Goal: Feedback & Contribution: Submit feedback/report problem

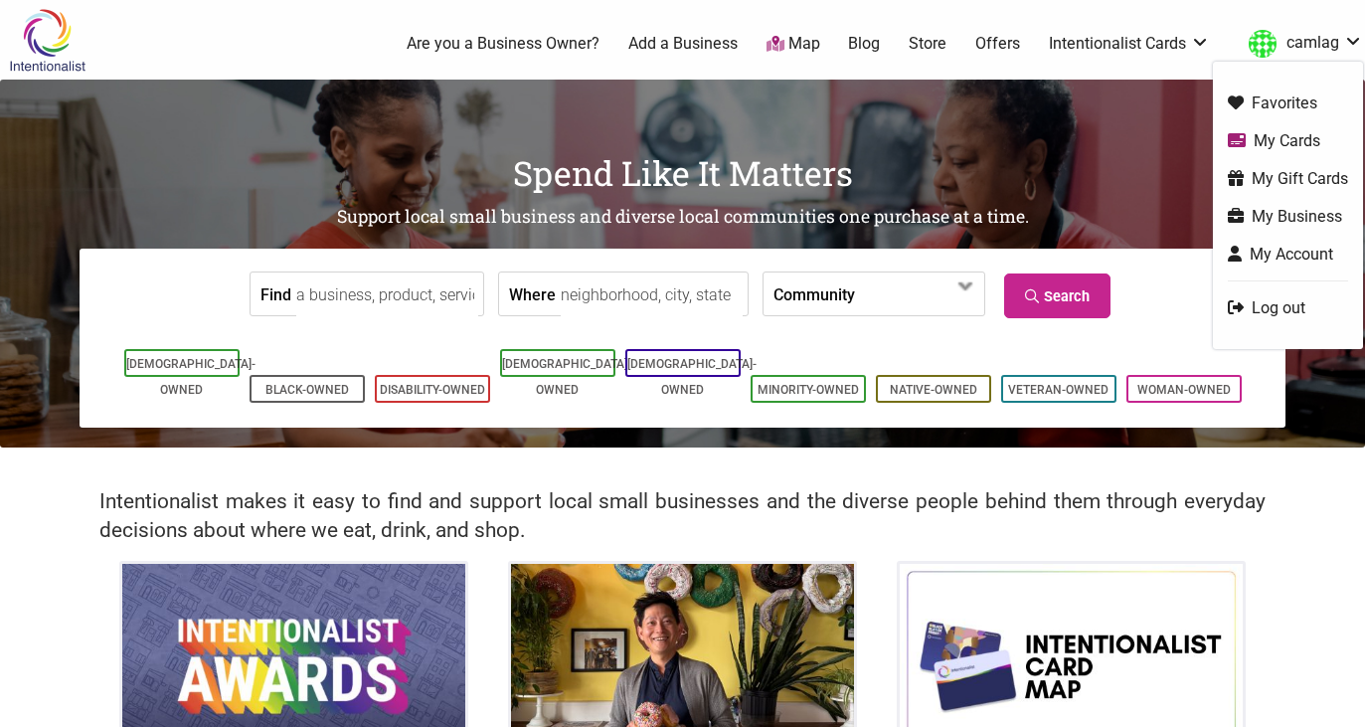
click at [1294, 179] on link "My Gift Cards" at bounding box center [1288, 178] width 120 height 23
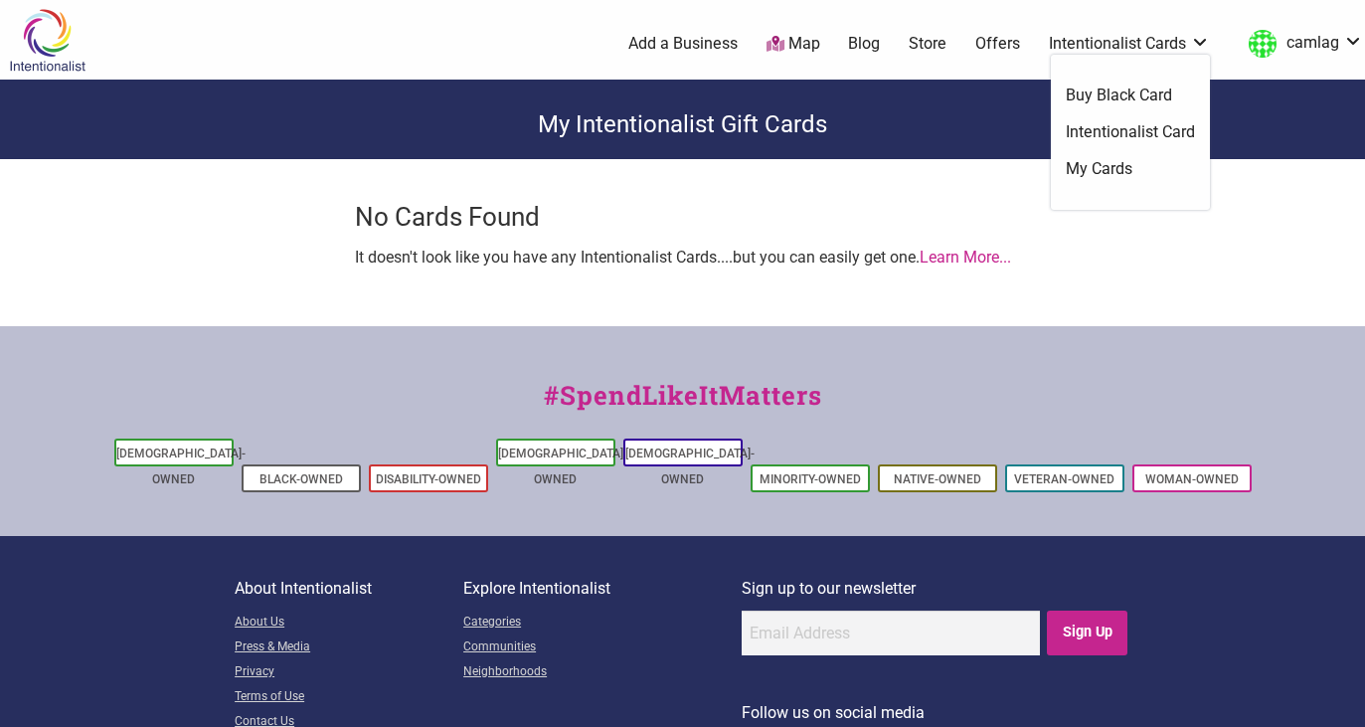
click at [1082, 134] on link "Intentionalist Card" at bounding box center [1130, 132] width 129 height 22
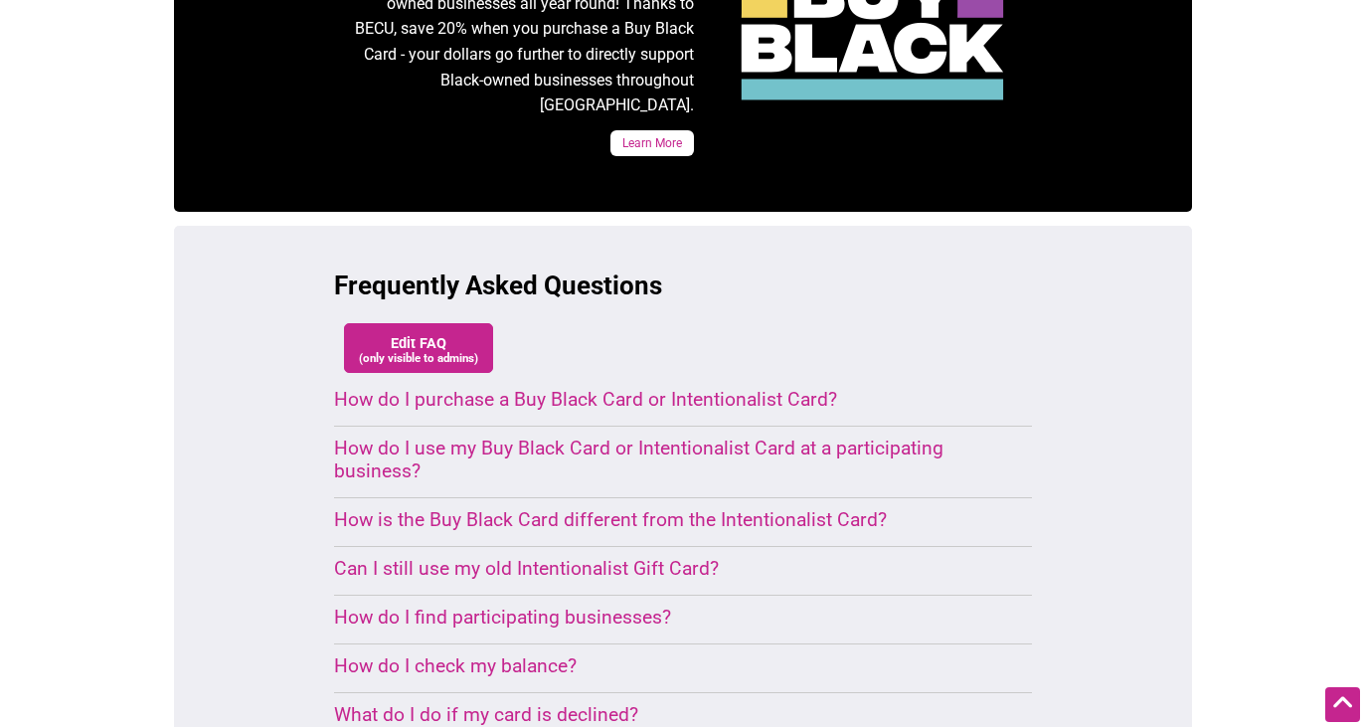
scroll to position [1273, 0]
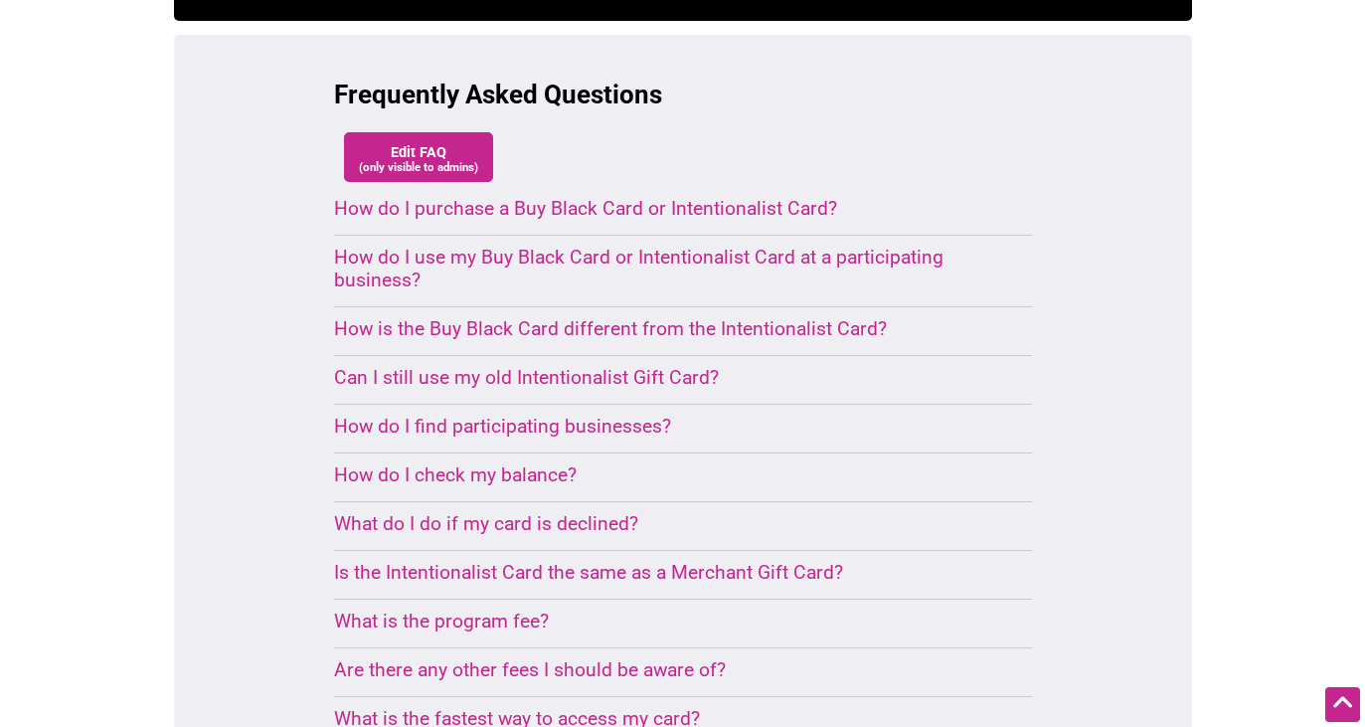
click at [526, 463] on div "How do I check my balance?" at bounding box center [659, 474] width 650 height 23
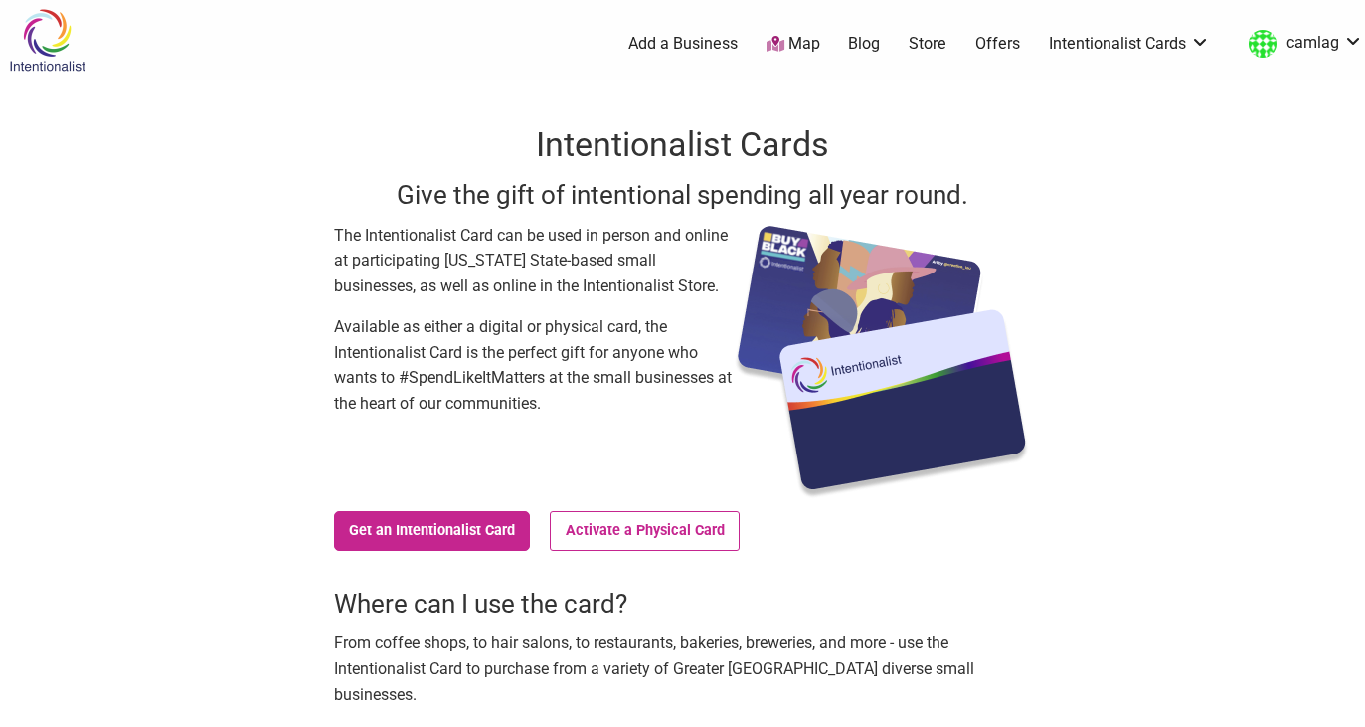
scroll to position [0, 0]
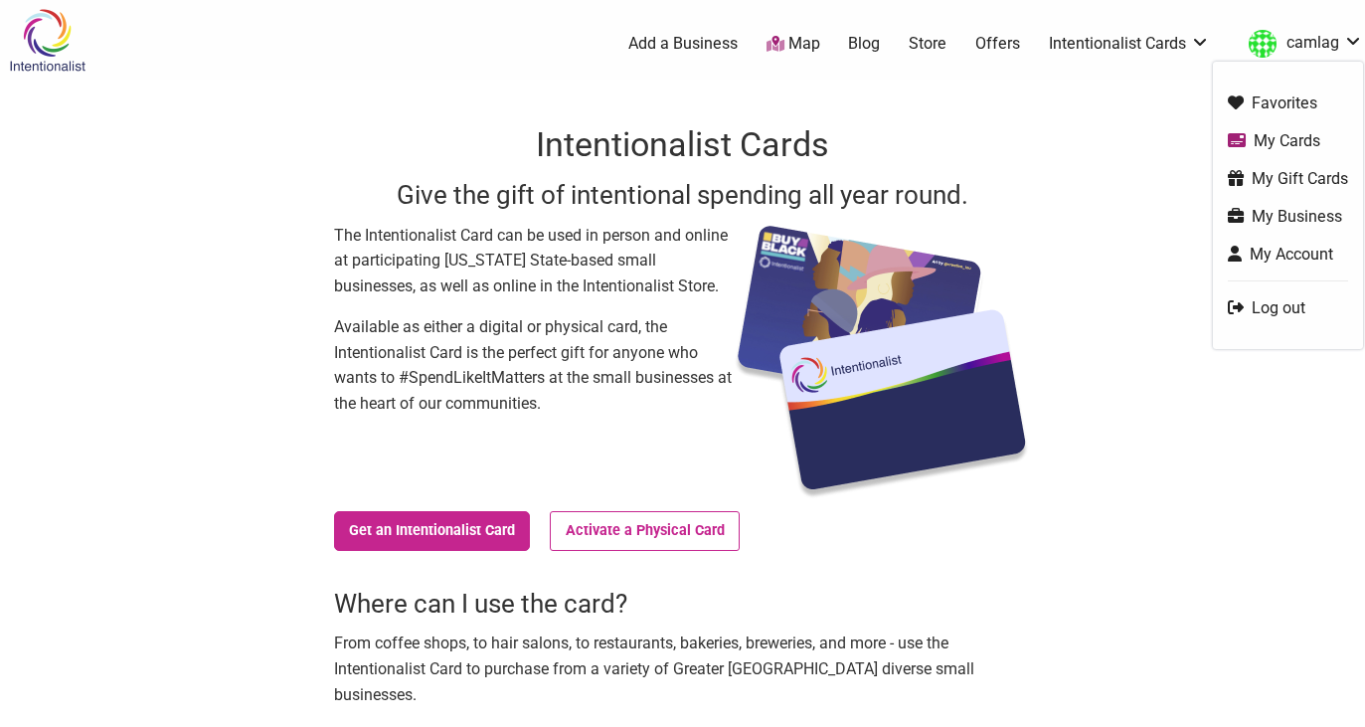
click at [1278, 144] on link "My Cards" at bounding box center [1288, 140] width 120 height 23
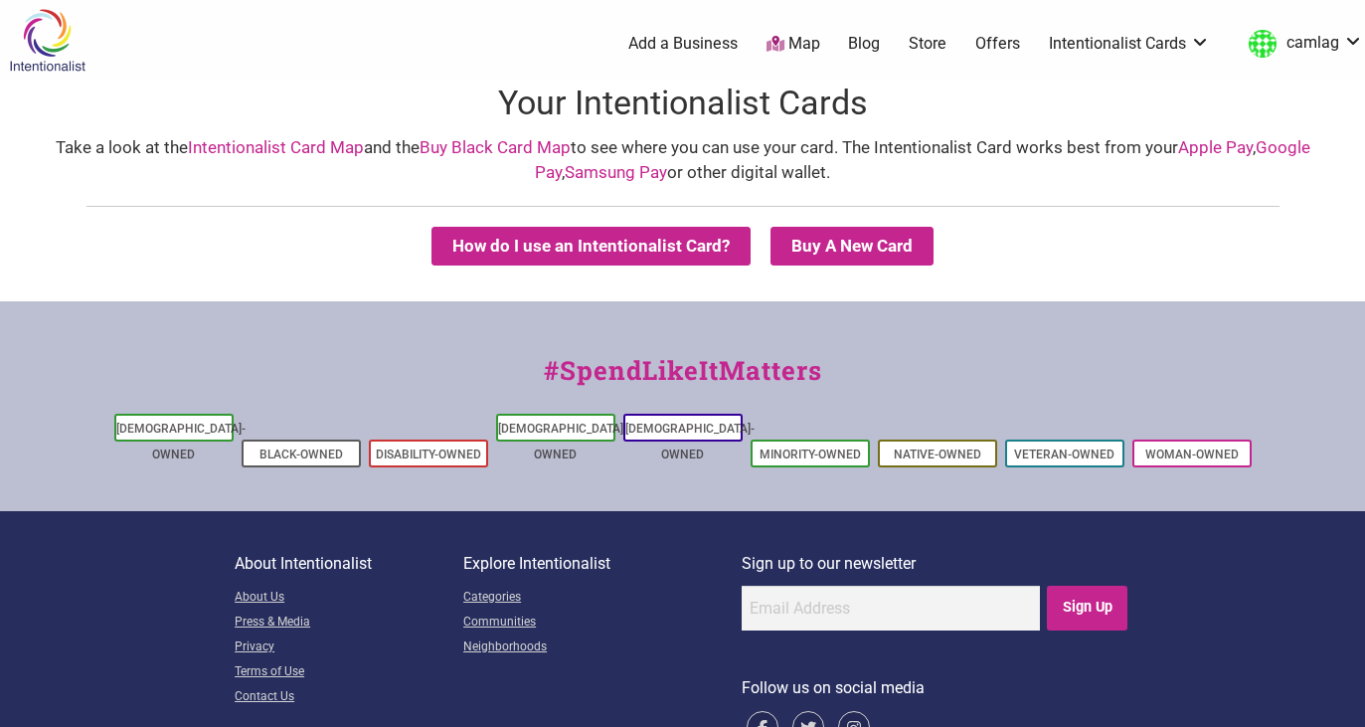
click at [1087, 39] on link "Intentionalist Cards" at bounding box center [1129, 44] width 161 height 22
click at [1093, 163] on link "My Cards" at bounding box center [1130, 169] width 129 height 22
click at [1113, 36] on link "Intentionalist Cards" at bounding box center [1129, 44] width 161 height 22
click at [1107, 128] on link "Intentionalist Card" at bounding box center [1130, 132] width 129 height 22
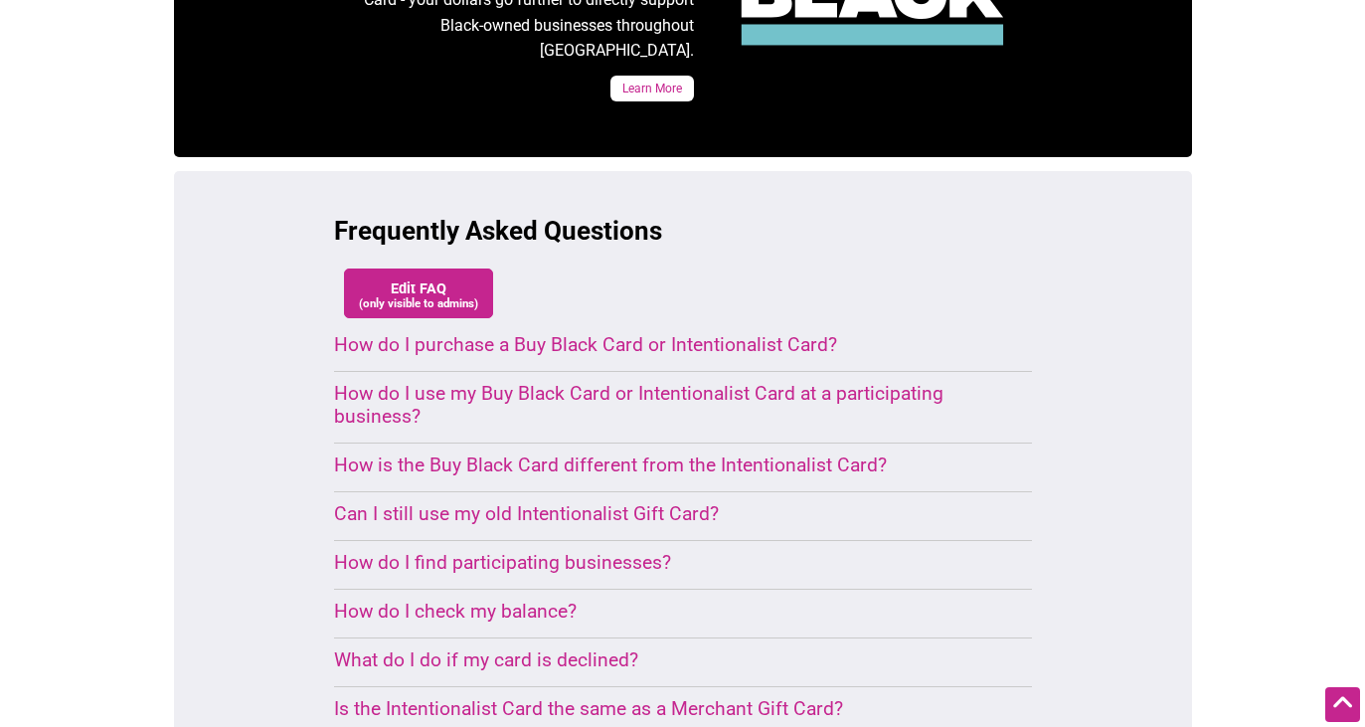
scroll to position [1138, 0]
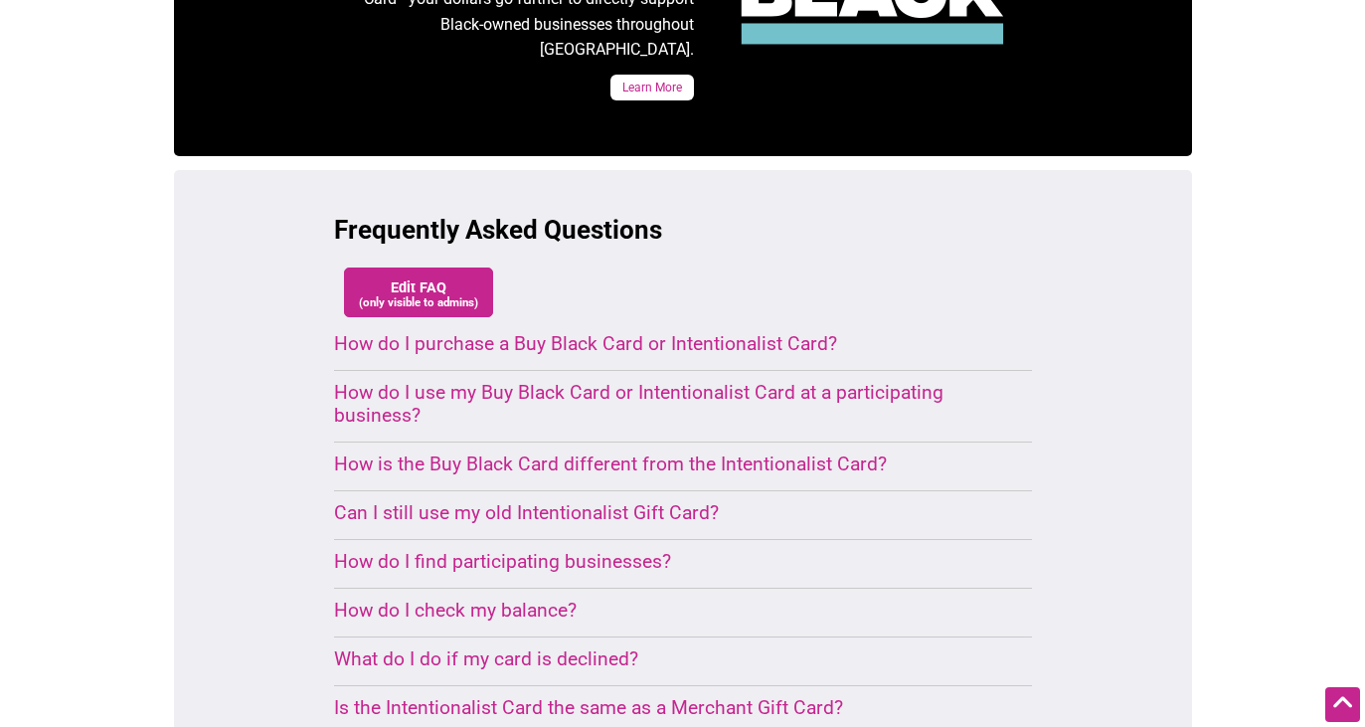
click at [485, 598] on div "How do I check my balance?" at bounding box center [659, 609] width 650 height 23
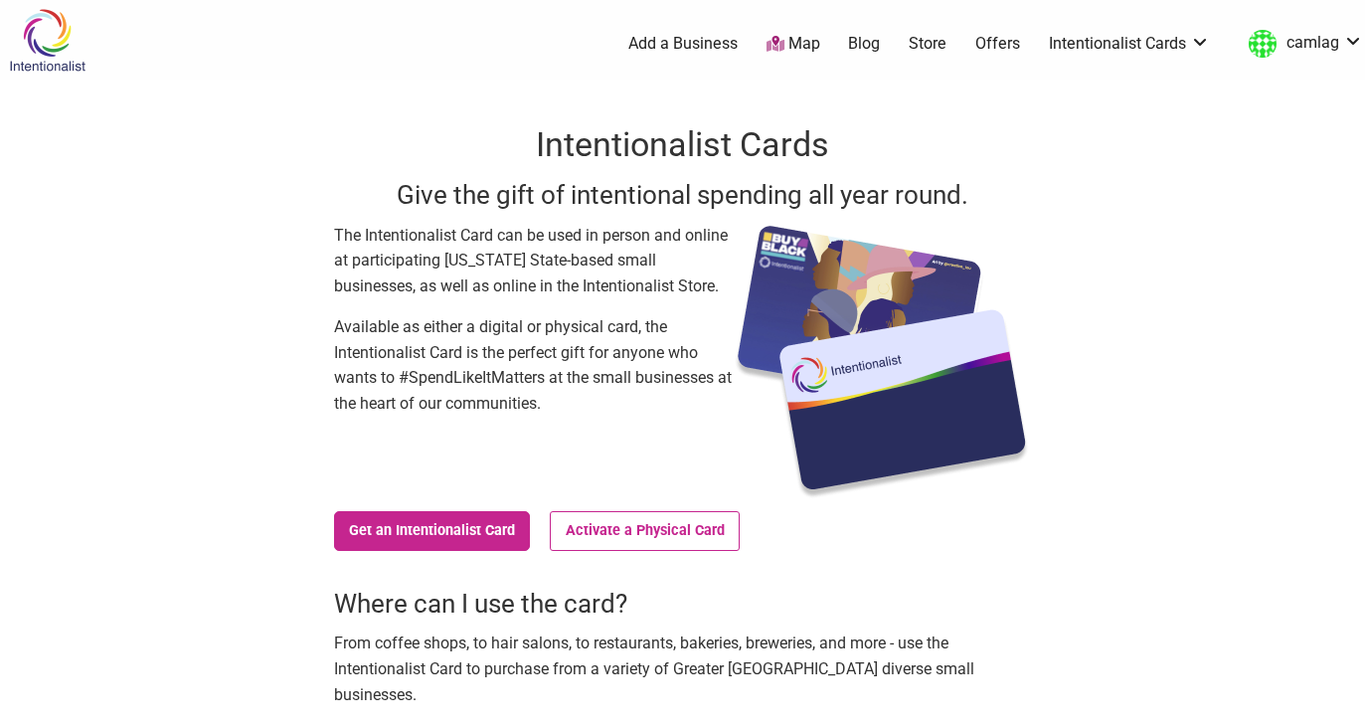
scroll to position [0, 0]
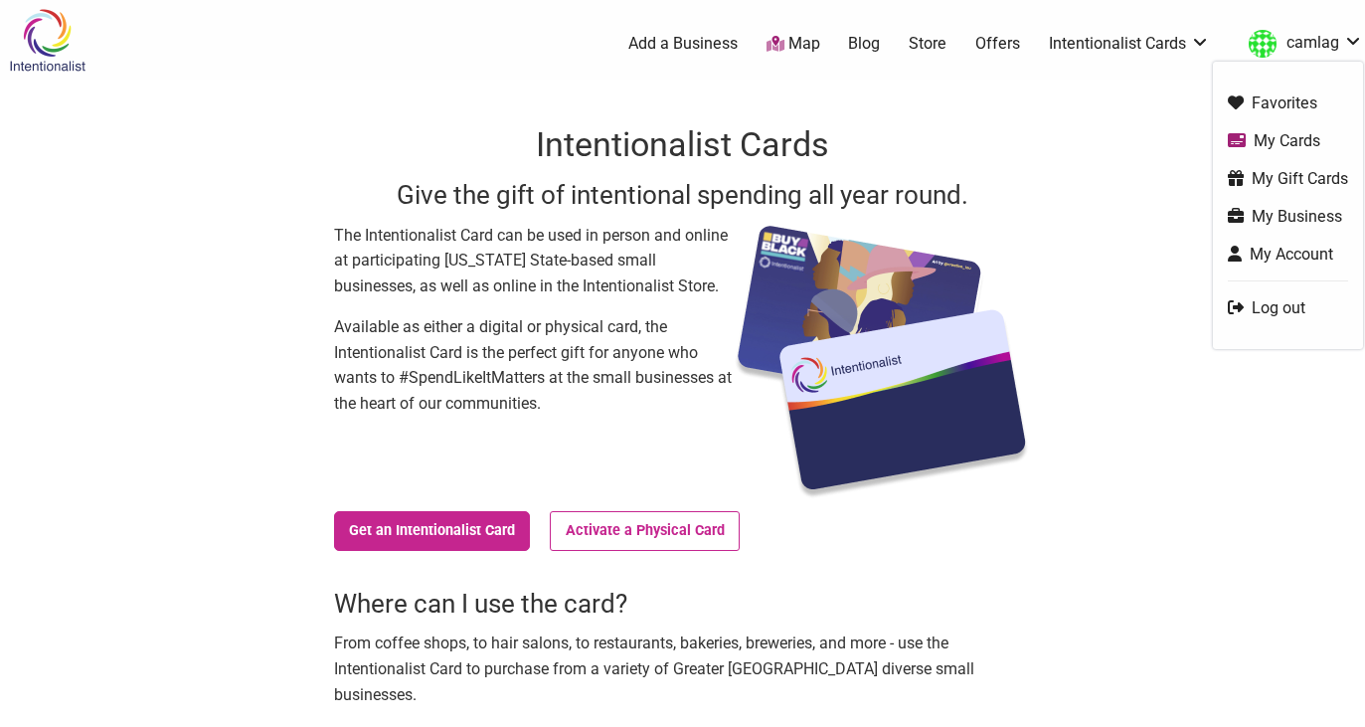
click at [1315, 52] on link "camlag" at bounding box center [1301, 44] width 124 height 36
click at [1300, 256] on link "My Account" at bounding box center [1288, 254] width 120 height 23
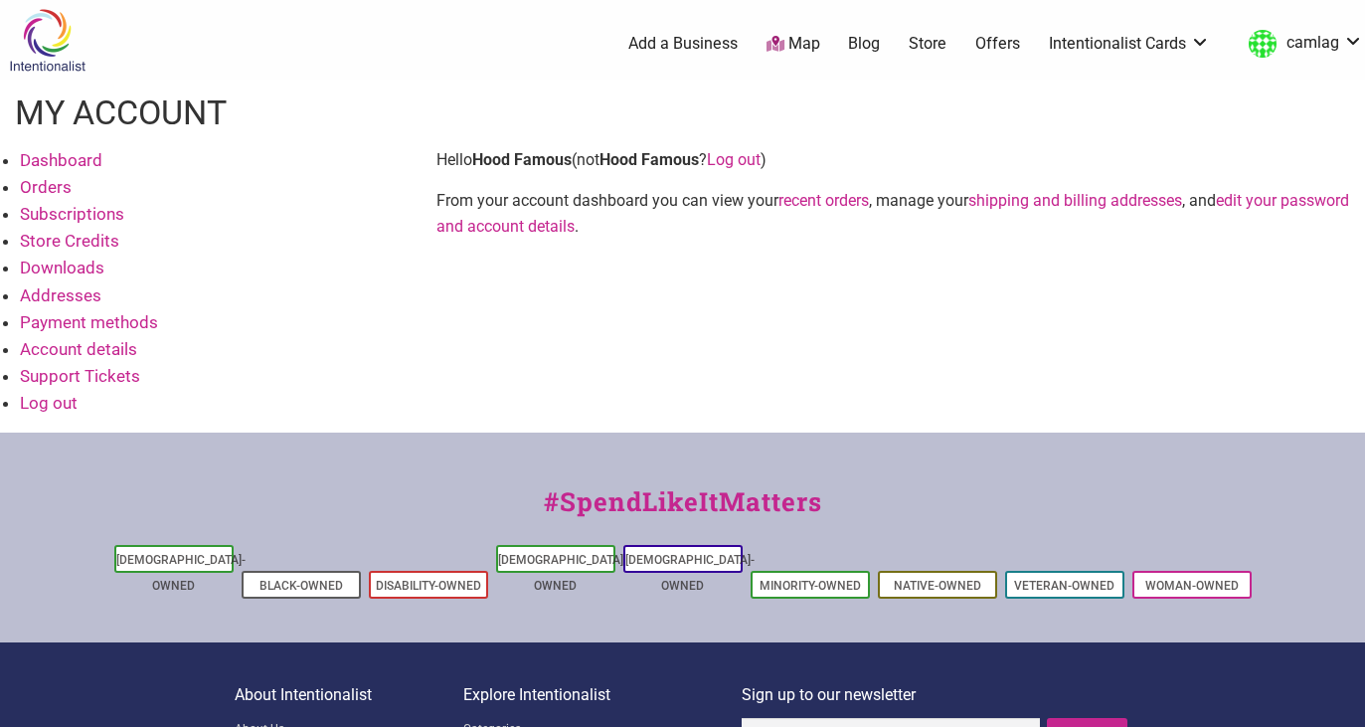
click at [55, 191] on link "Orders" at bounding box center [46, 187] width 52 height 20
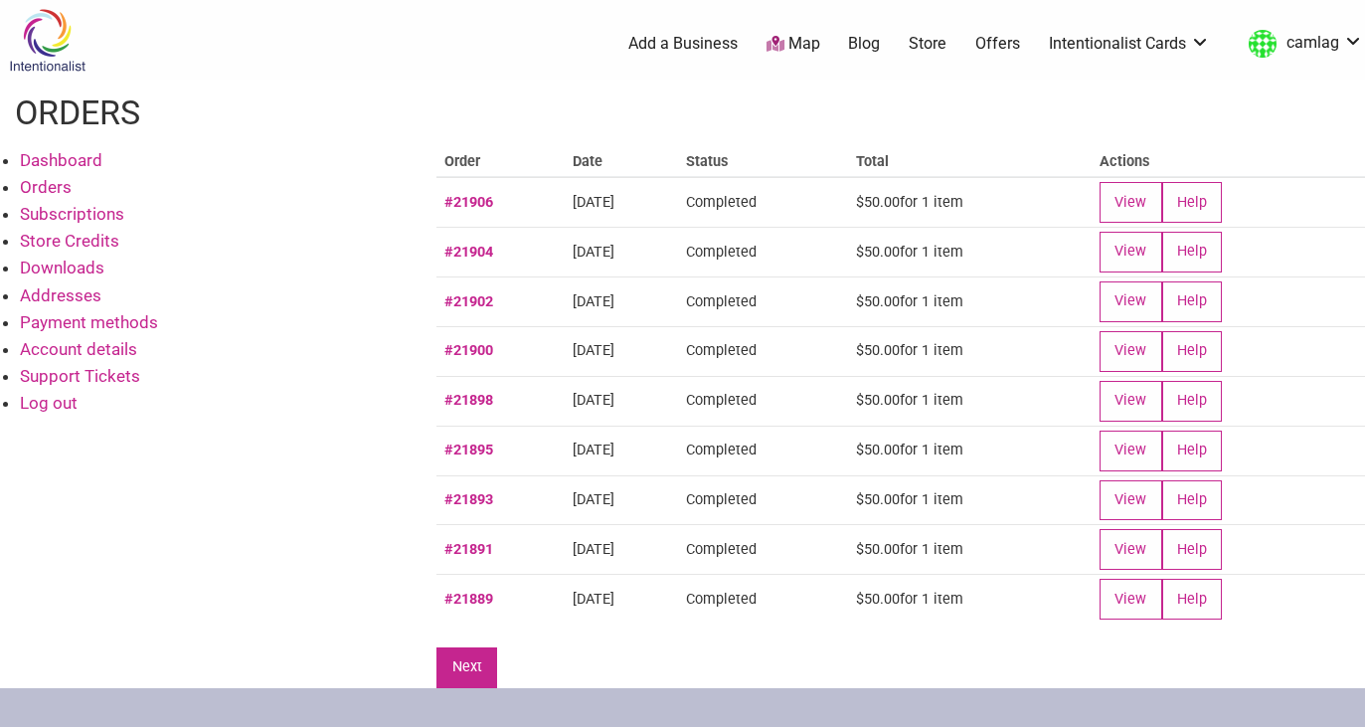
click at [464, 657] on link "Next" at bounding box center [466, 667] width 61 height 41
click at [93, 238] on link "Store Credits" at bounding box center [69, 241] width 99 height 20
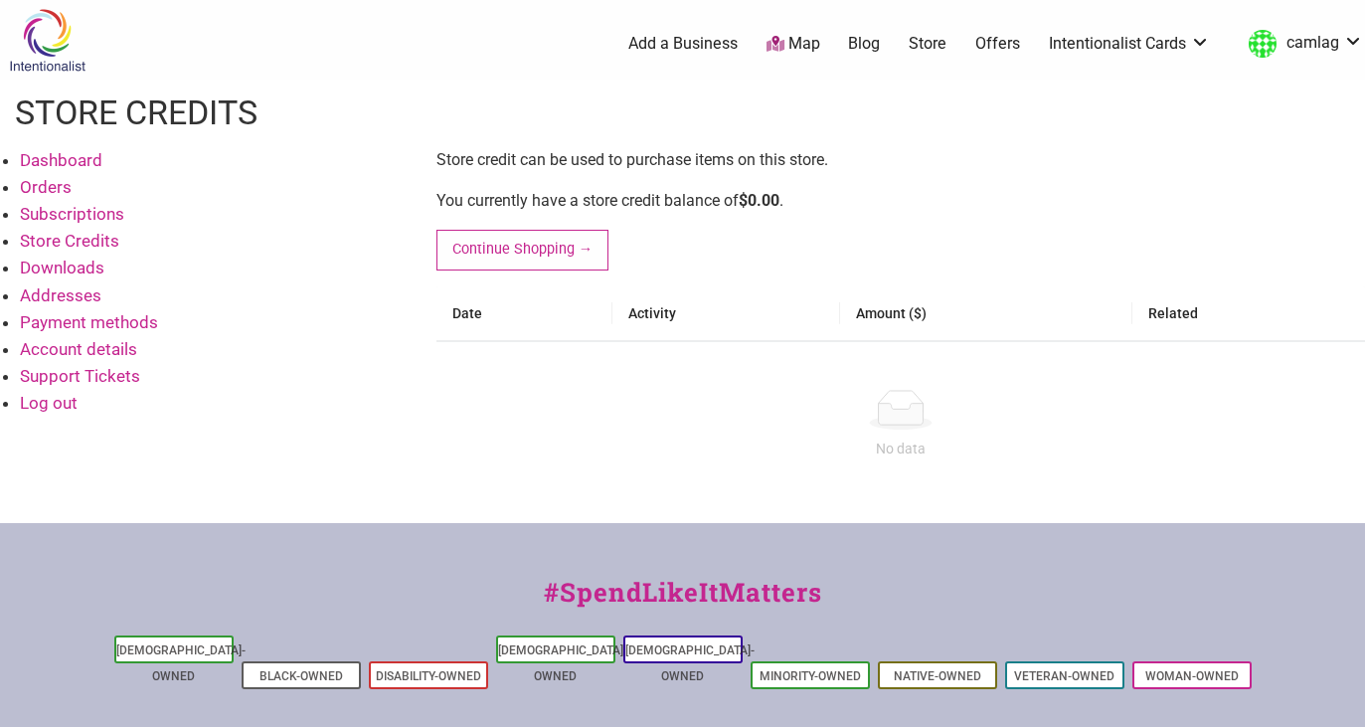
click at [88, 350] on link "Account details" at bounding box center [78, 349] width 117 height 20
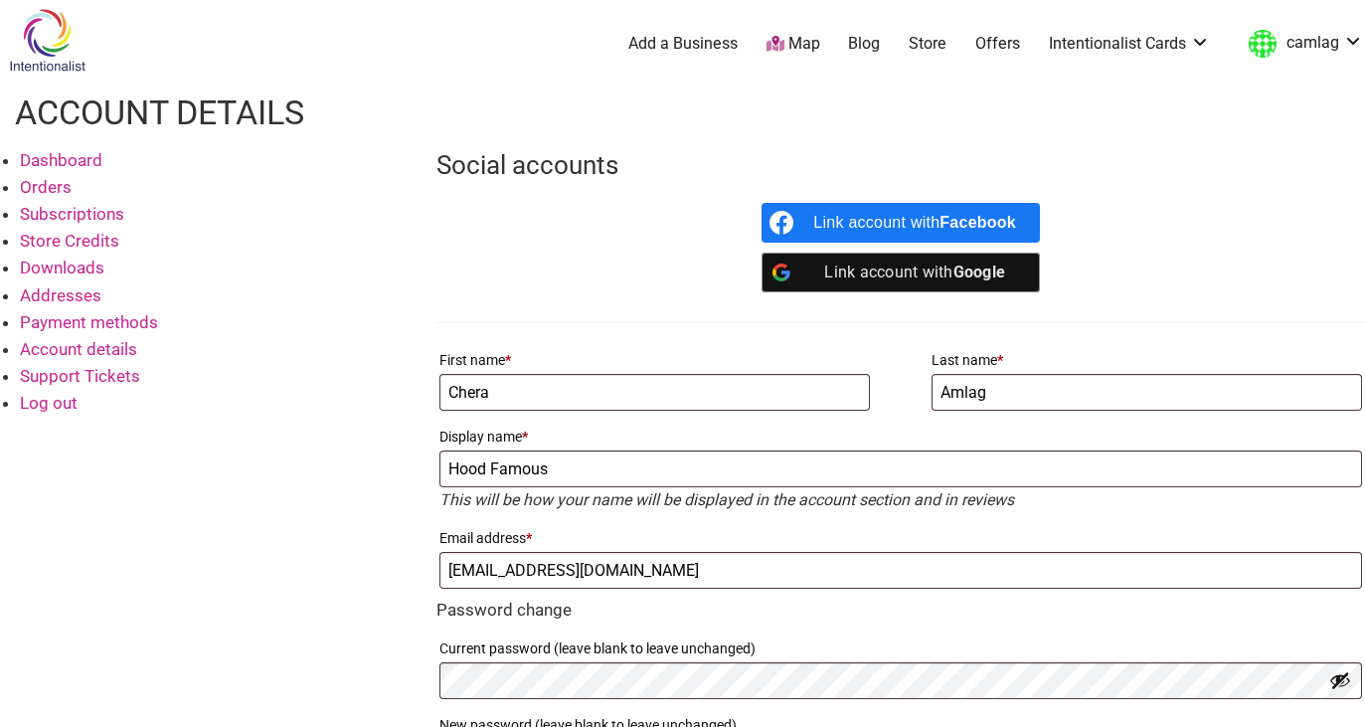
click at [60, 182] on link "Orders" at bounding box center [46, 187] width 52 height 20
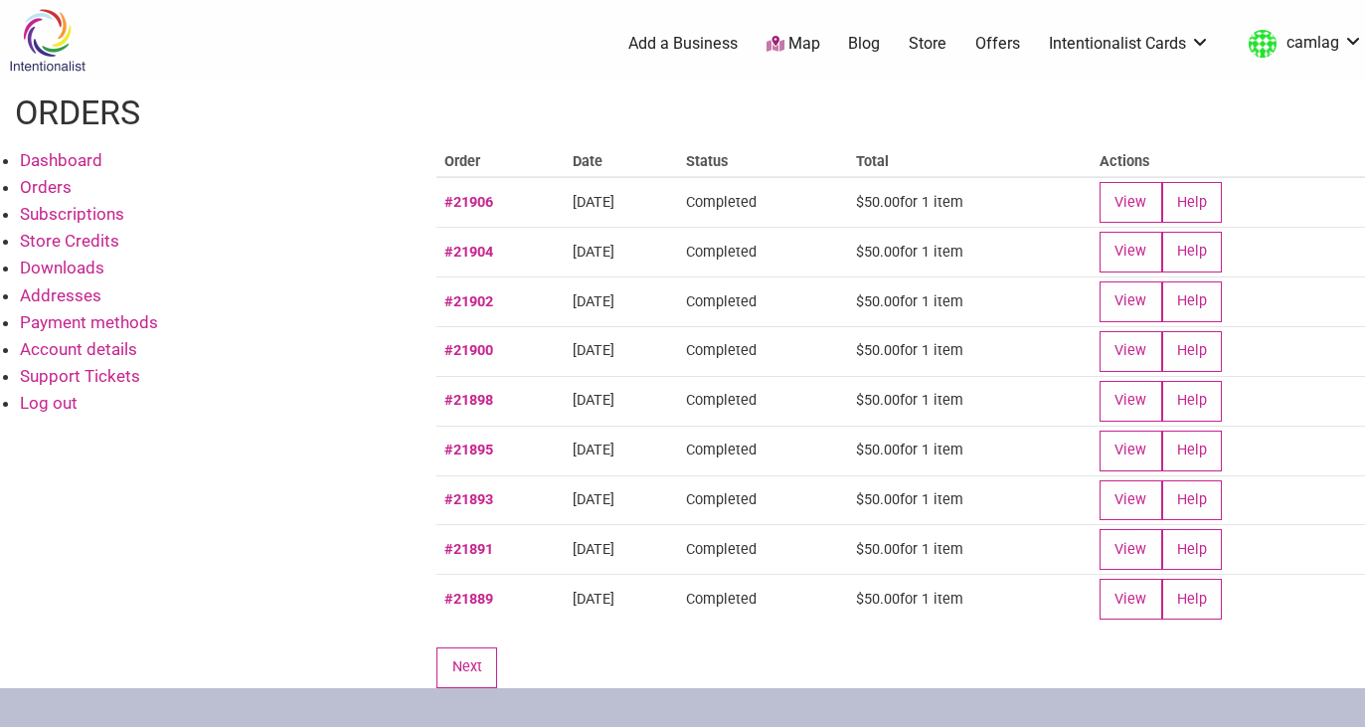
click at [56, 150] on link "Dashboard" at bounding box center [61, 160] width 83 height 20
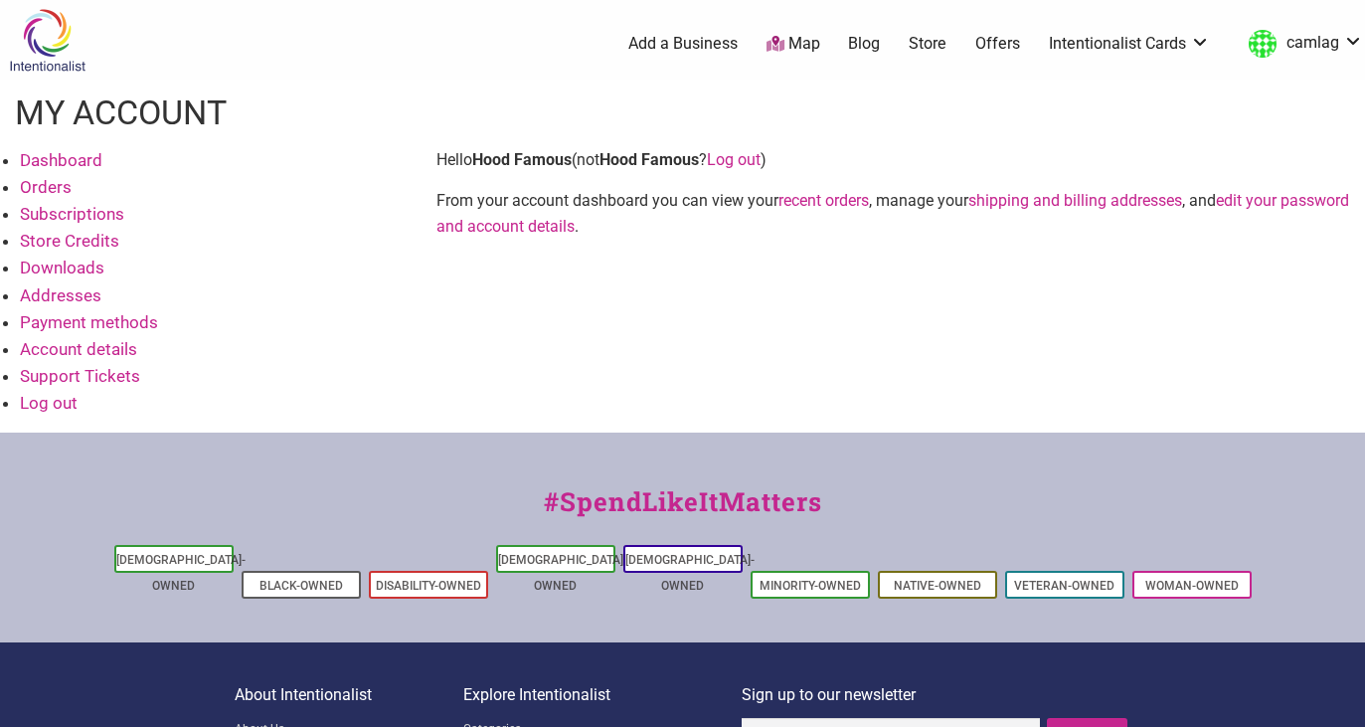
click at [56, 210] on link "Subscriptions" at bounding box center [72, 214] width 104 height 20
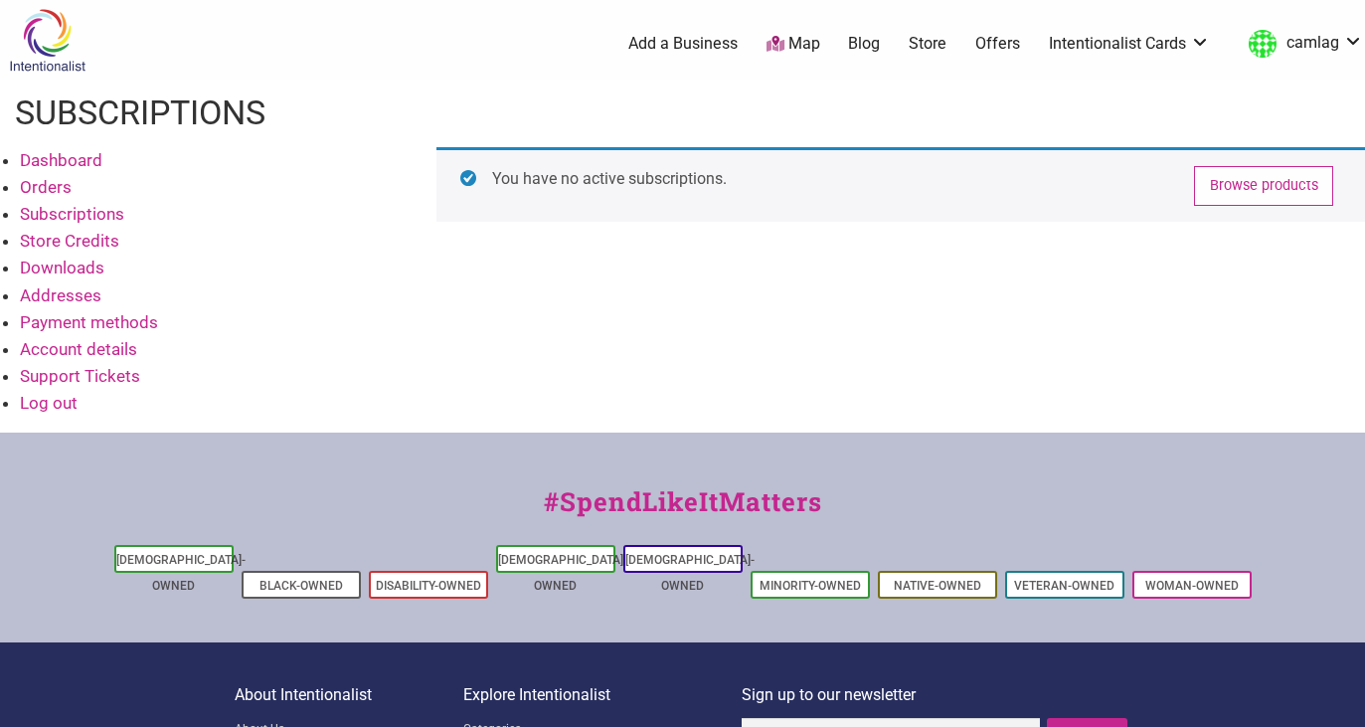
click at [56, 243] on link "Store Credits" at bounding box center [69, 241] width 99 height 20
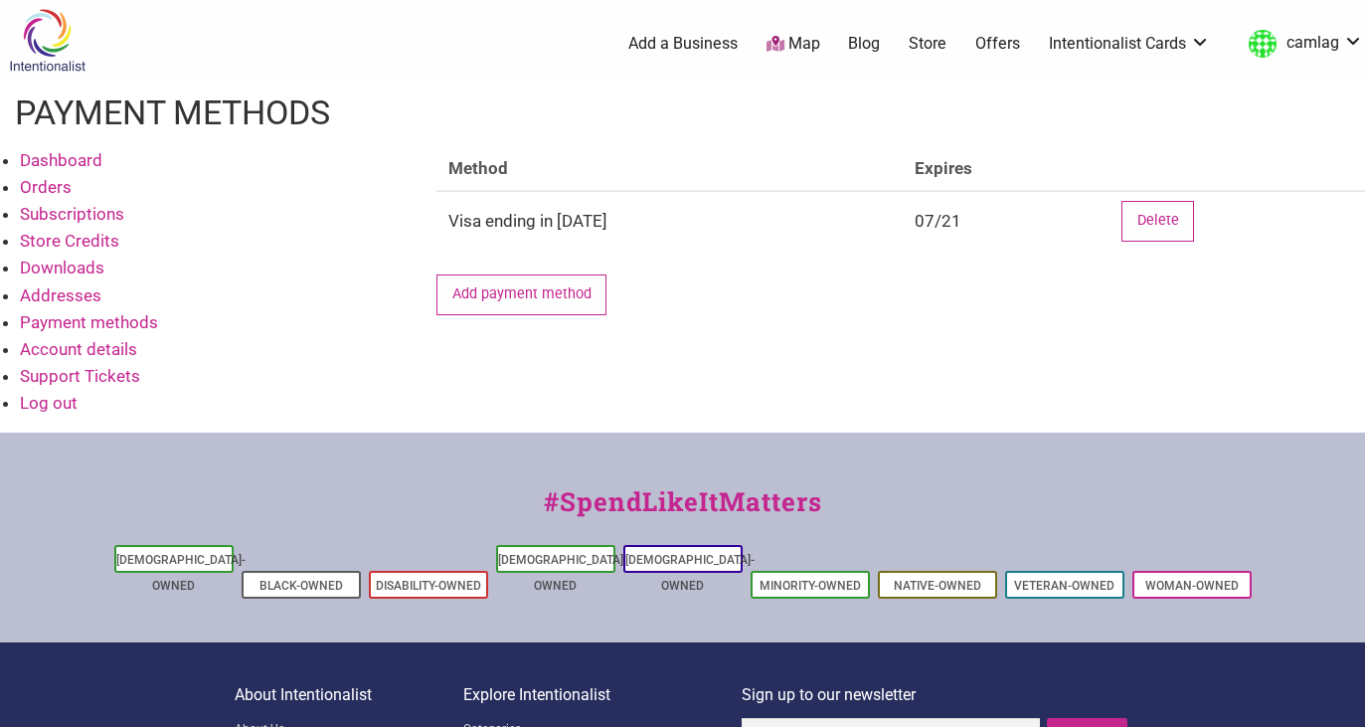
click at [69, 348] on link "Account details" at bounding box center [78, 349] width 117 height 20
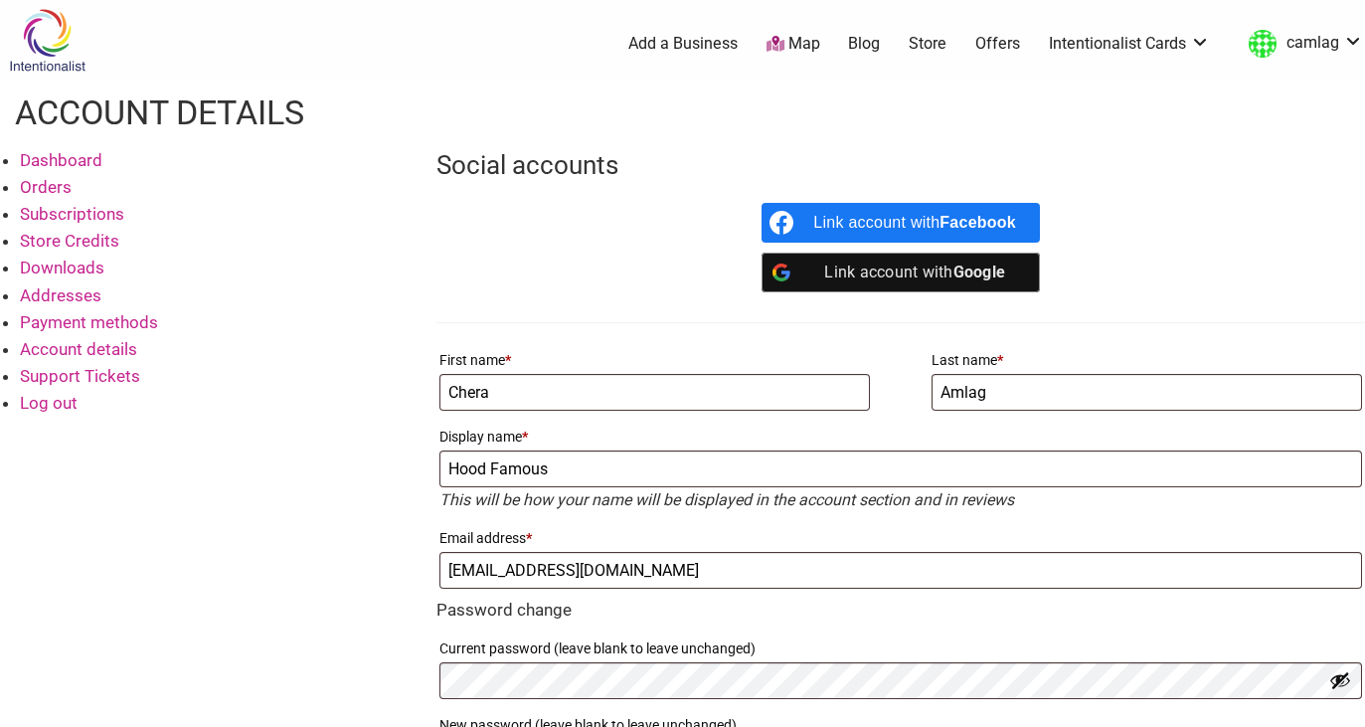
click at [74, 372] on link "Support Tickets" at bounding box center [80, 376] width 120 height 20
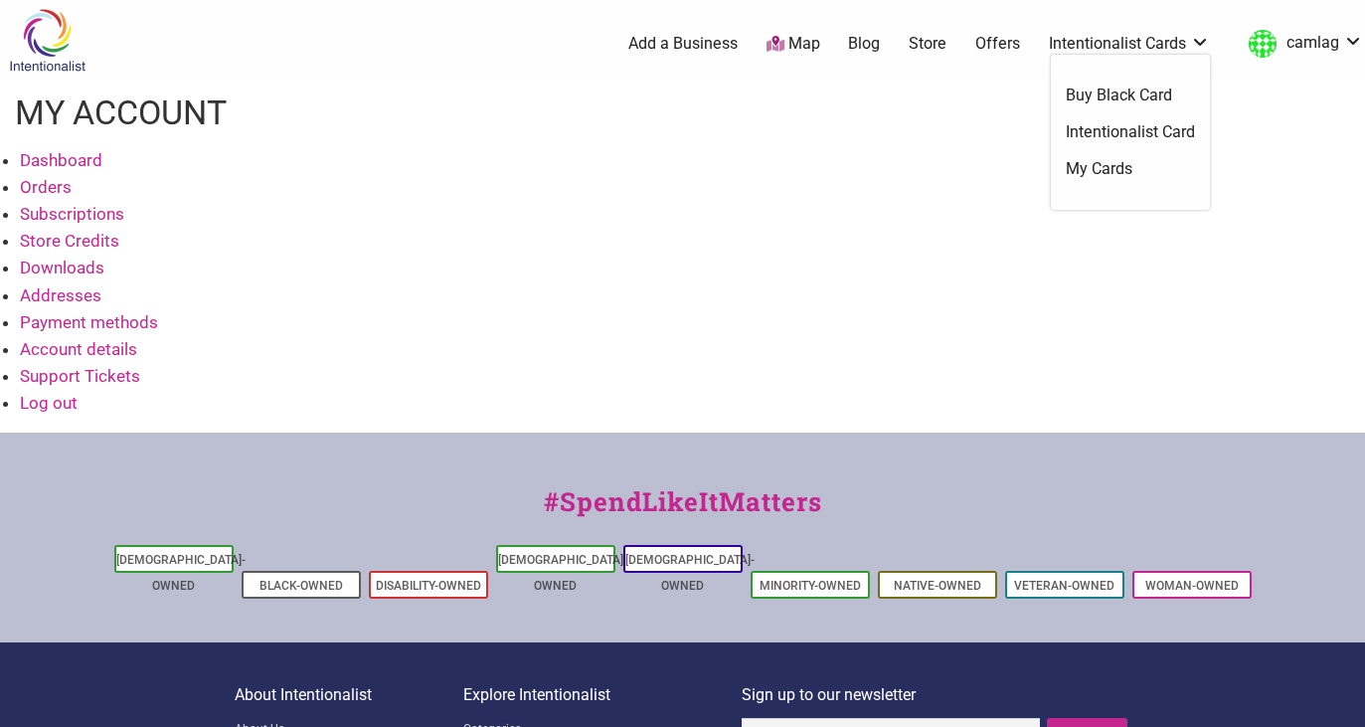
click at [1100, 39] on link "Intentionalist Cards" at bounding box center [1129, 44] width 161 height 22
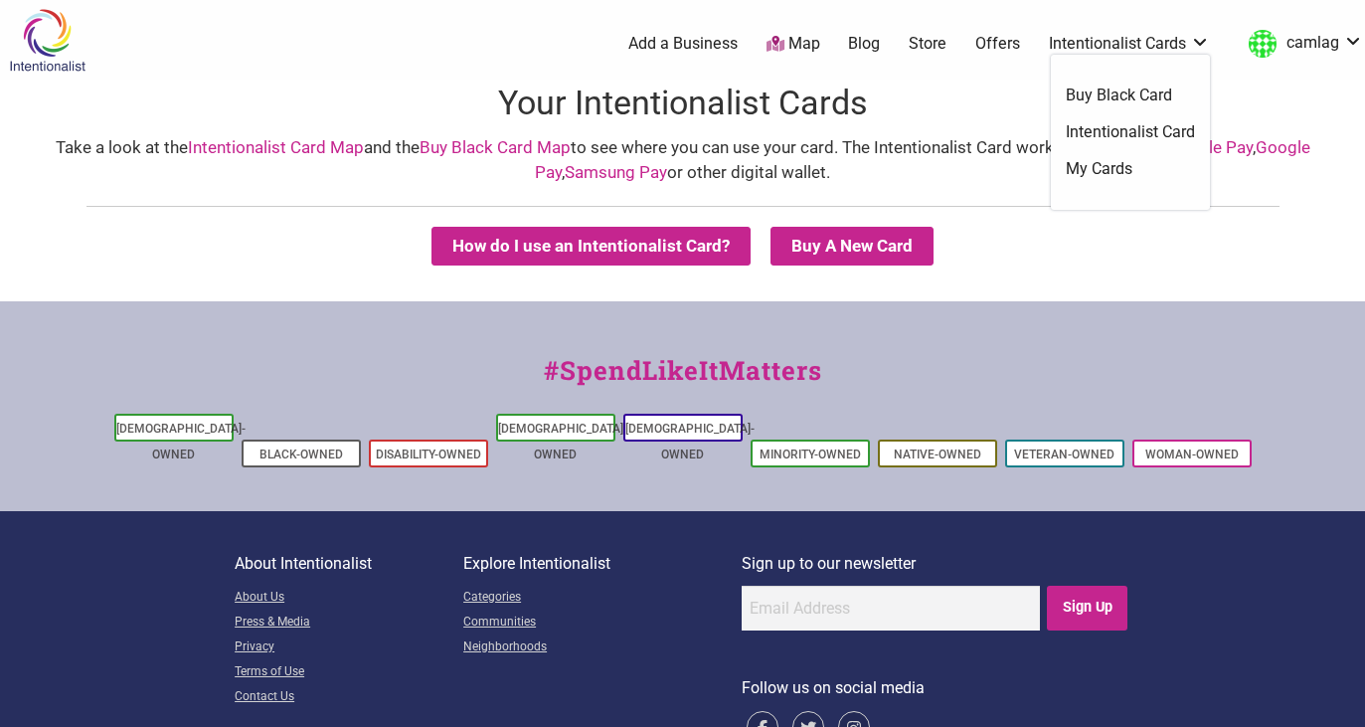
click at [1270, 107] on h1 "Your Intentionalist Cards" at bounding box center [682, 104] width 1365 height 48
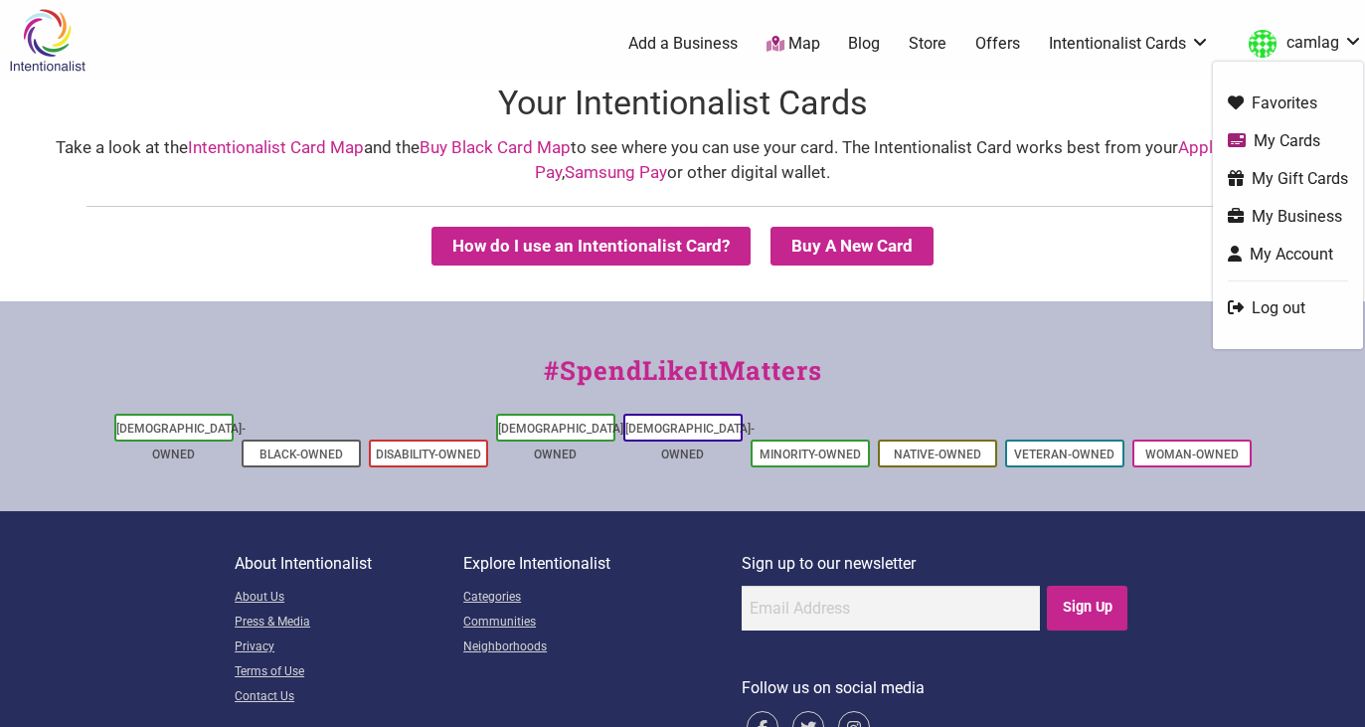
click at [1308, 53] on link "camlag" at bounding box center [1301, 44] width 124 height 36
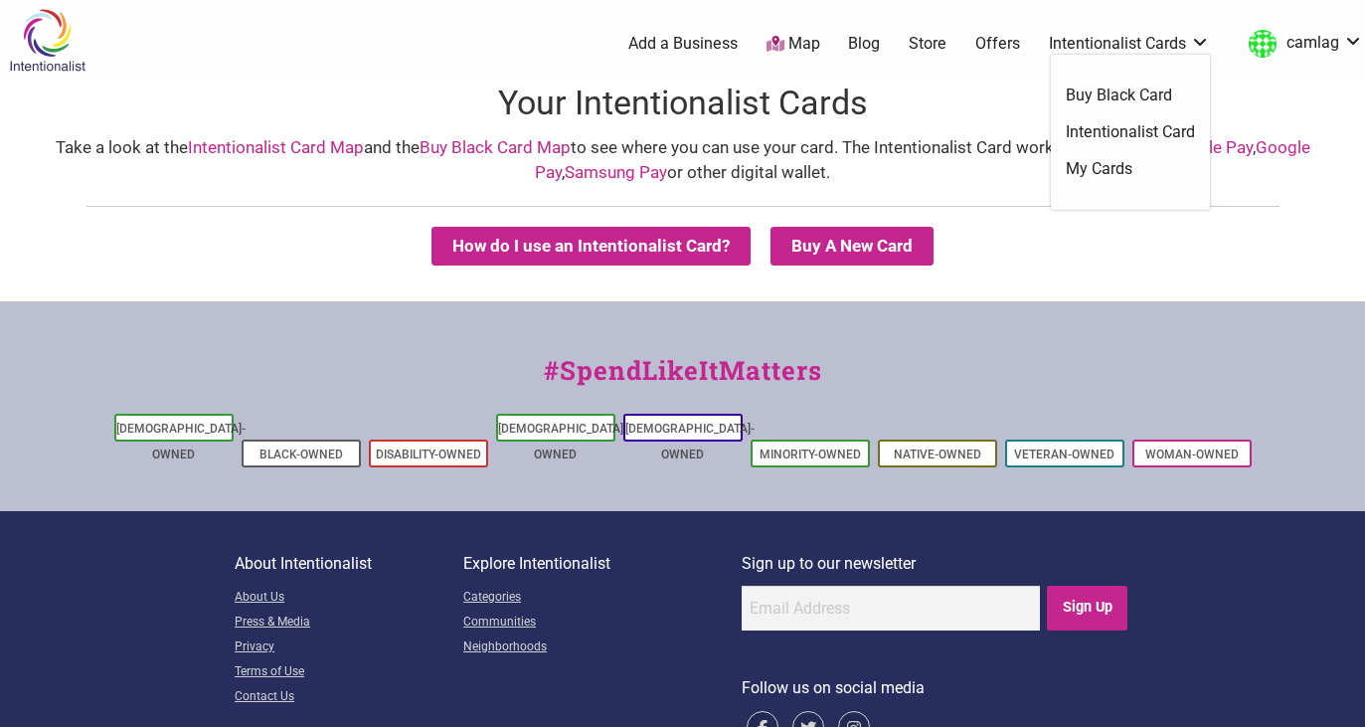
click at [1154, 127] on link "Intentionalist Card" at bounding box center [1130, 132] width 129 height 22
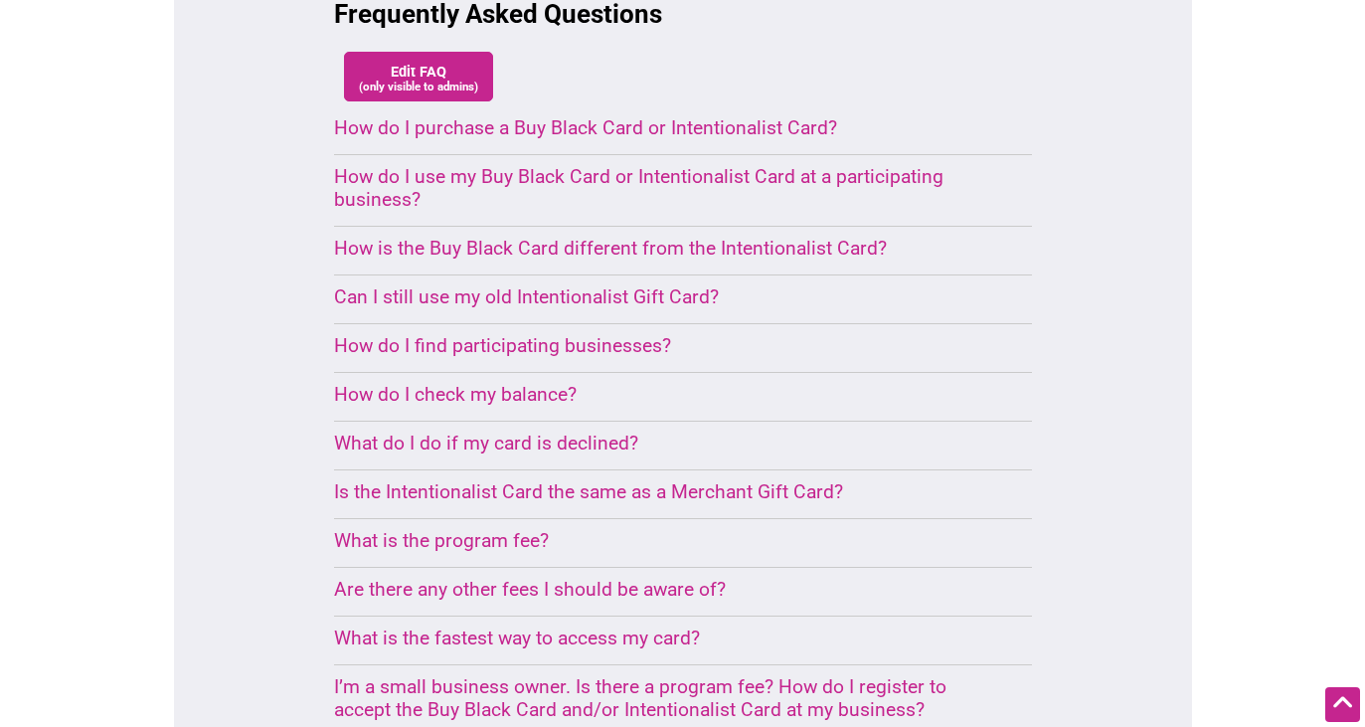
scroll to position [1358, 0]
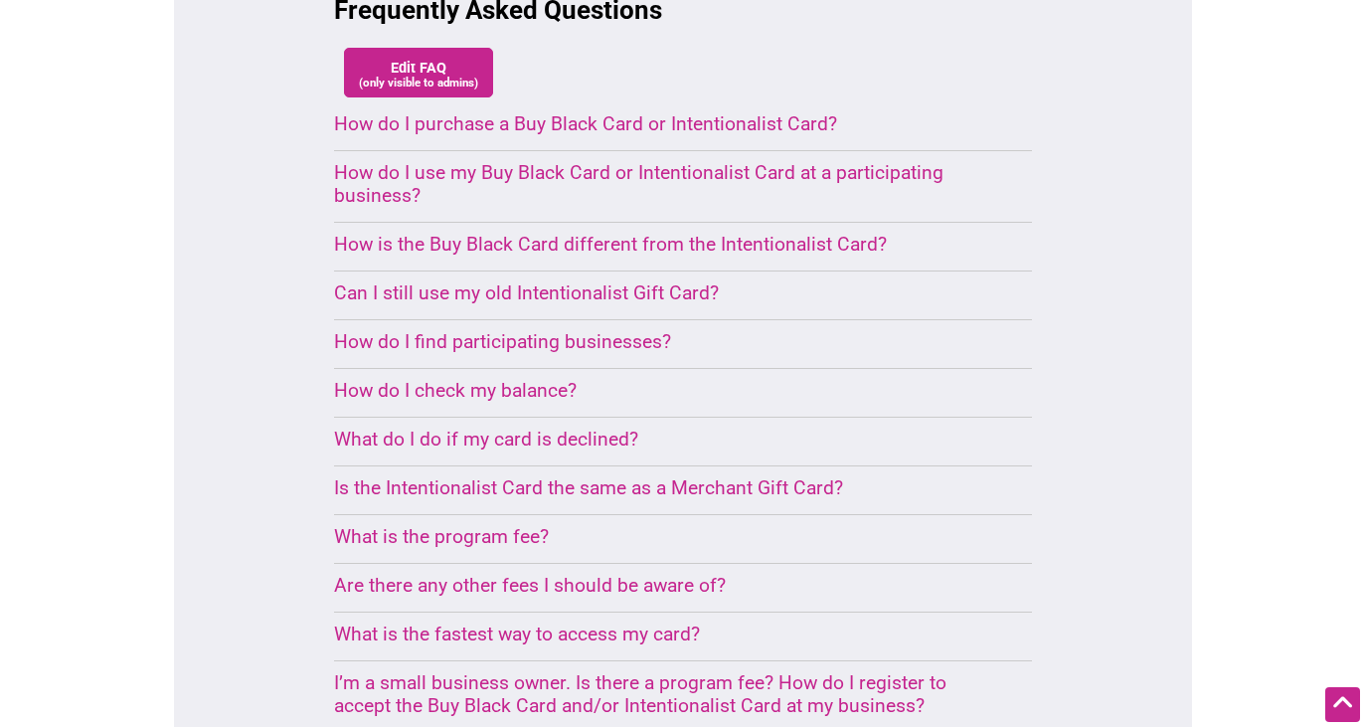
click at [513, 283] on div "How do I purchase a Buy Black Card or Intentionalist Card? Both cards are avail…" at bounding box center [683, 422] width 698 height 620
click at [517, 379] on div "How do I check my balance?" at bounding box center [659, 390] width 650 height 23
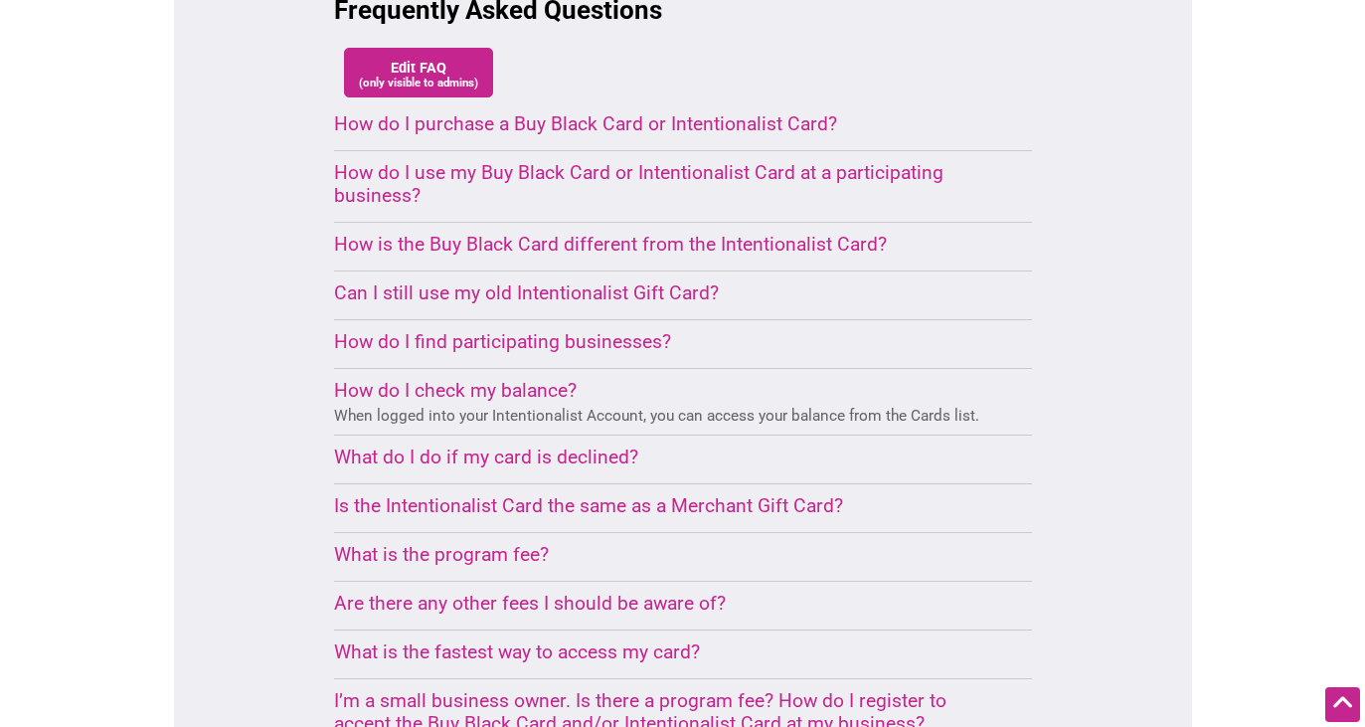
click at [538, 379] on details "How do I check my balance? When logged into your Intentionalist Account, you ca…" at bounding box center [659, 402] width 650 height 46
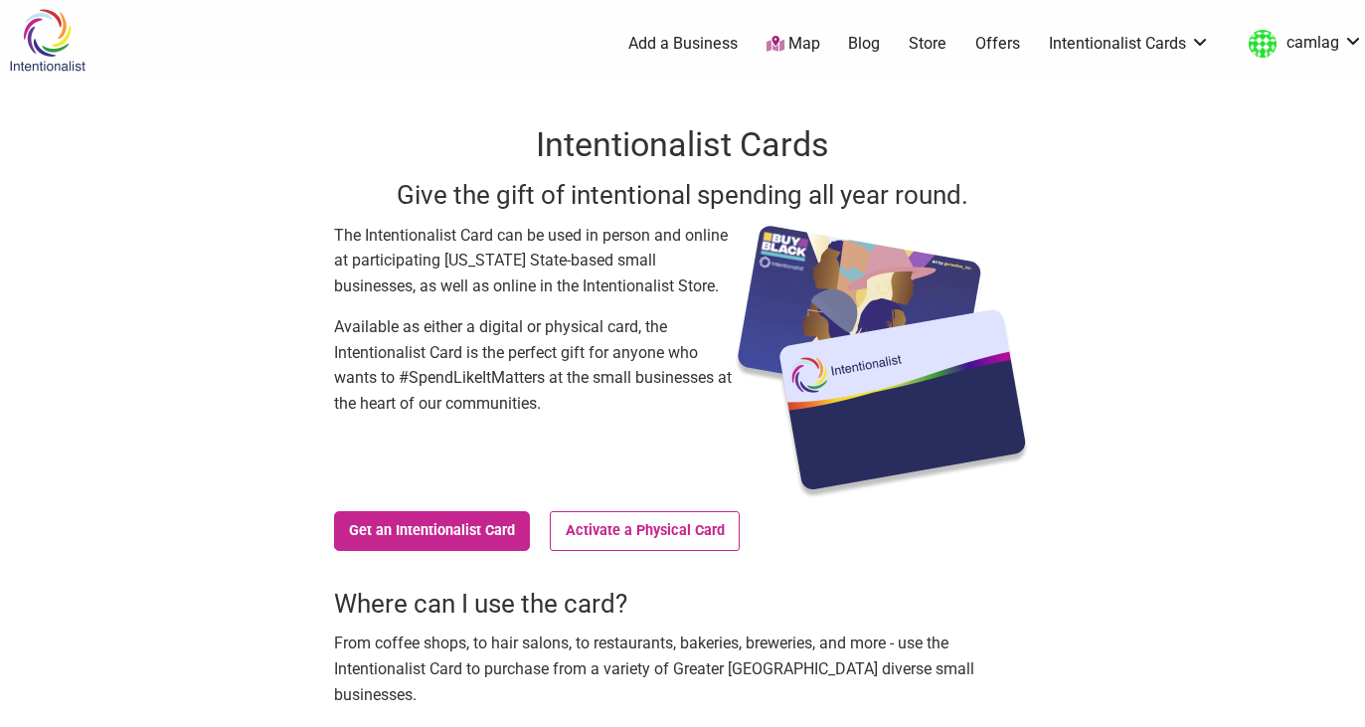
scroll to position [0, 0]
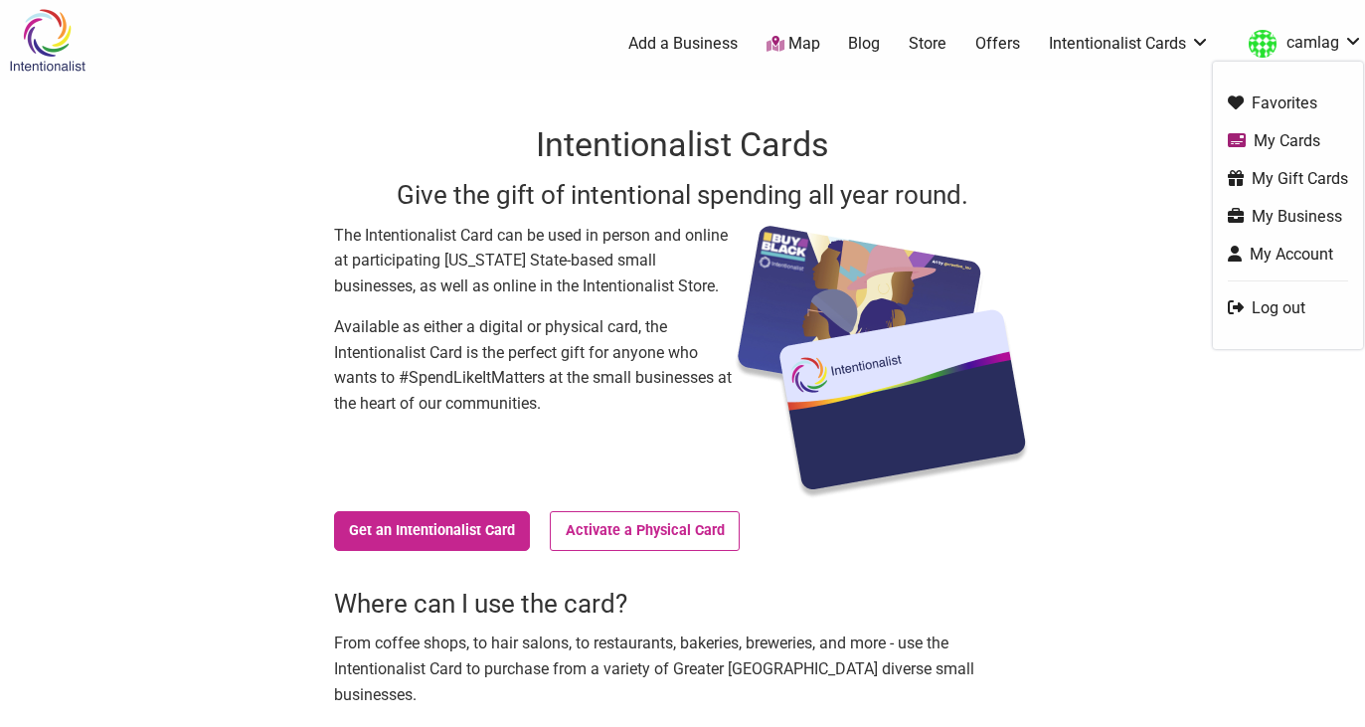
click at [1275, 252] on link "My Account" at bounding box center [1288, 254] width 120 height 23
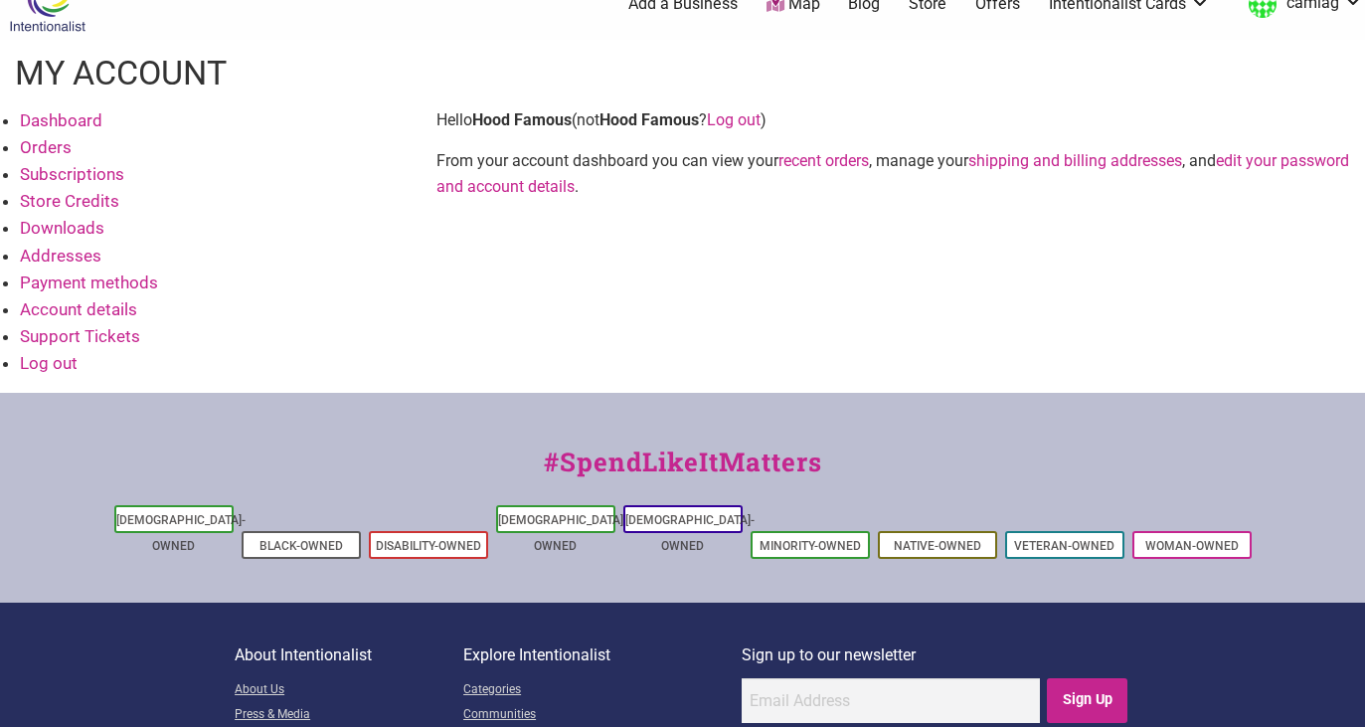
scroll to position [40, 0]
click at [76, 334] on link "Support Tickets" at bounding box center [80, 336] width 120 height 20
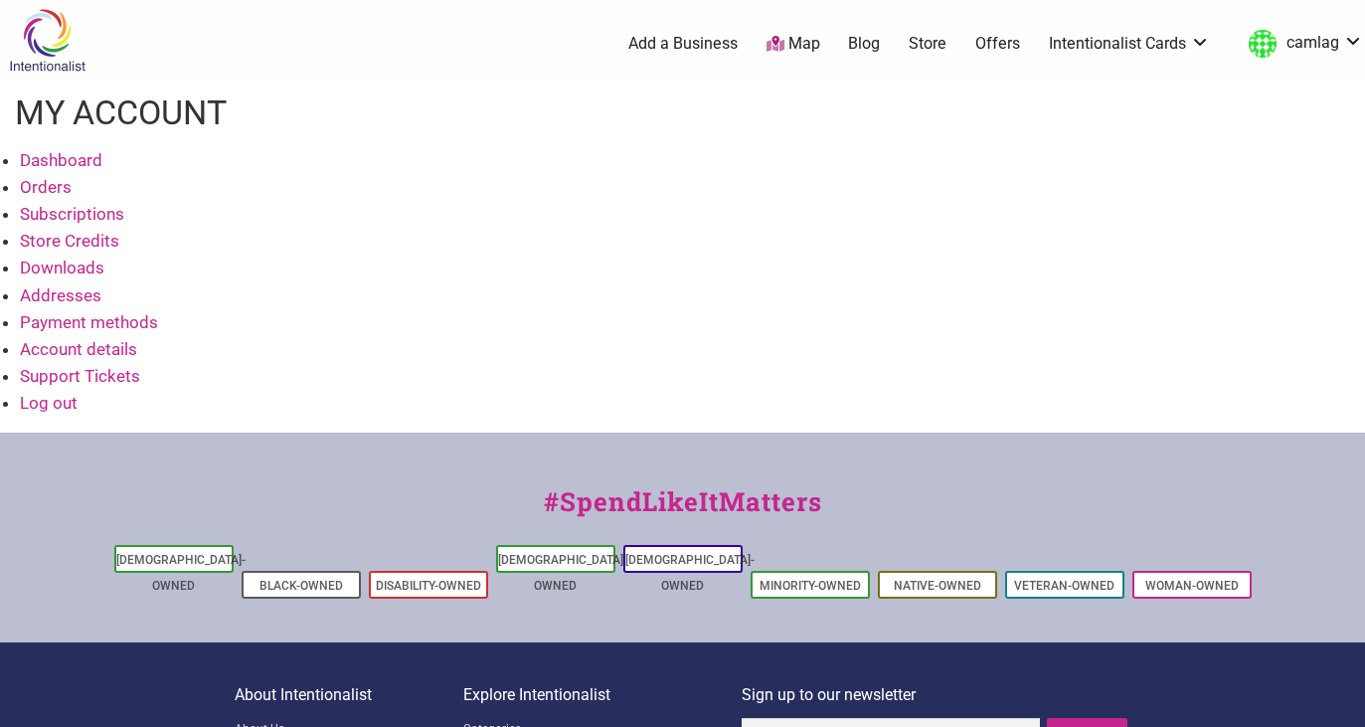
click at [103, 342] on link "Account details" at bounding box center [78, 349] width 117 height 20
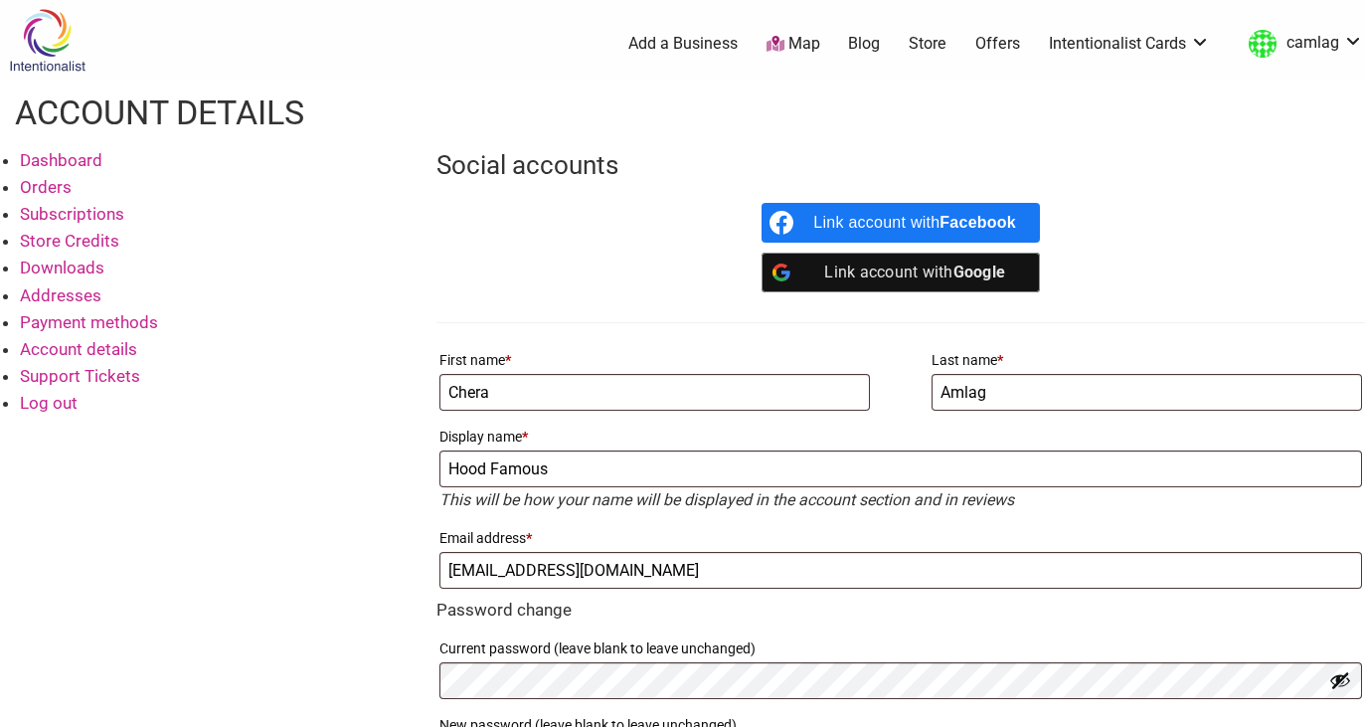
click at [80, 316] on link "Payment methods" at bounding box center [89, 322] width 138 height 20
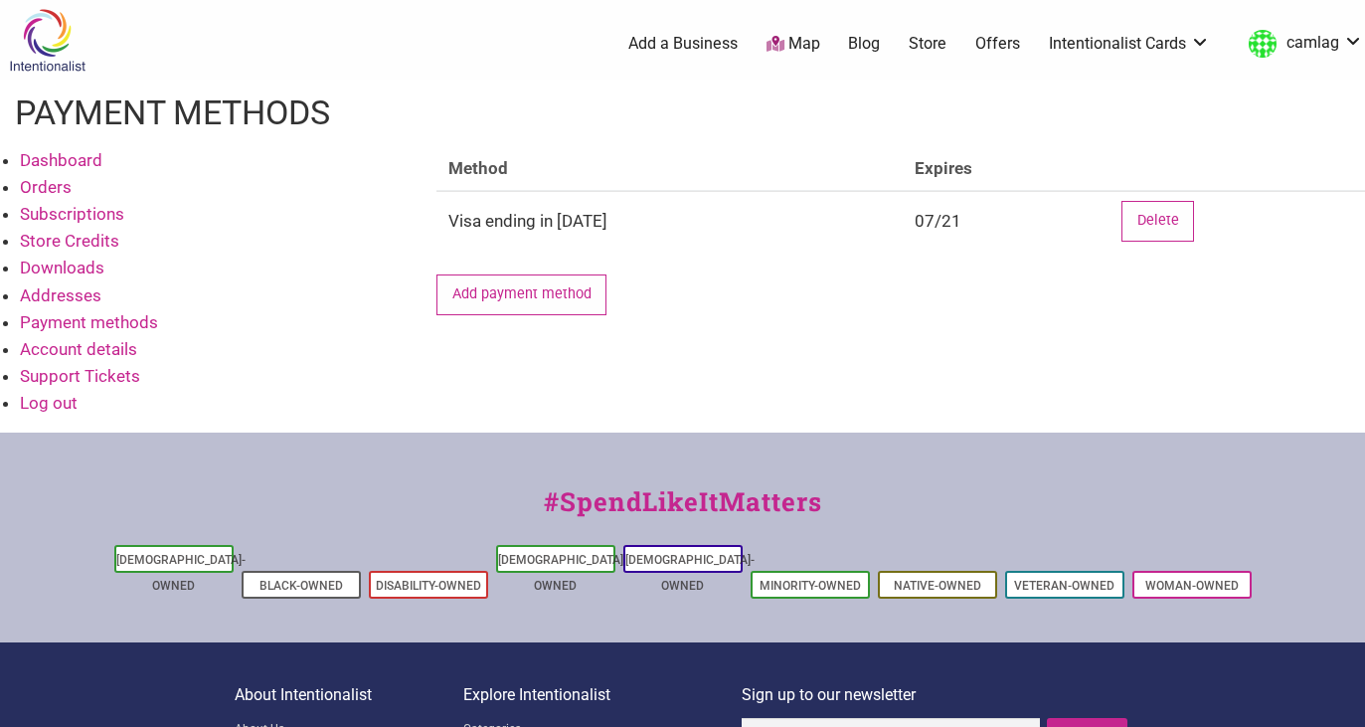
click at [64, 290] on link "Addresses" at bounding box center [61, 295] width 82 height 20
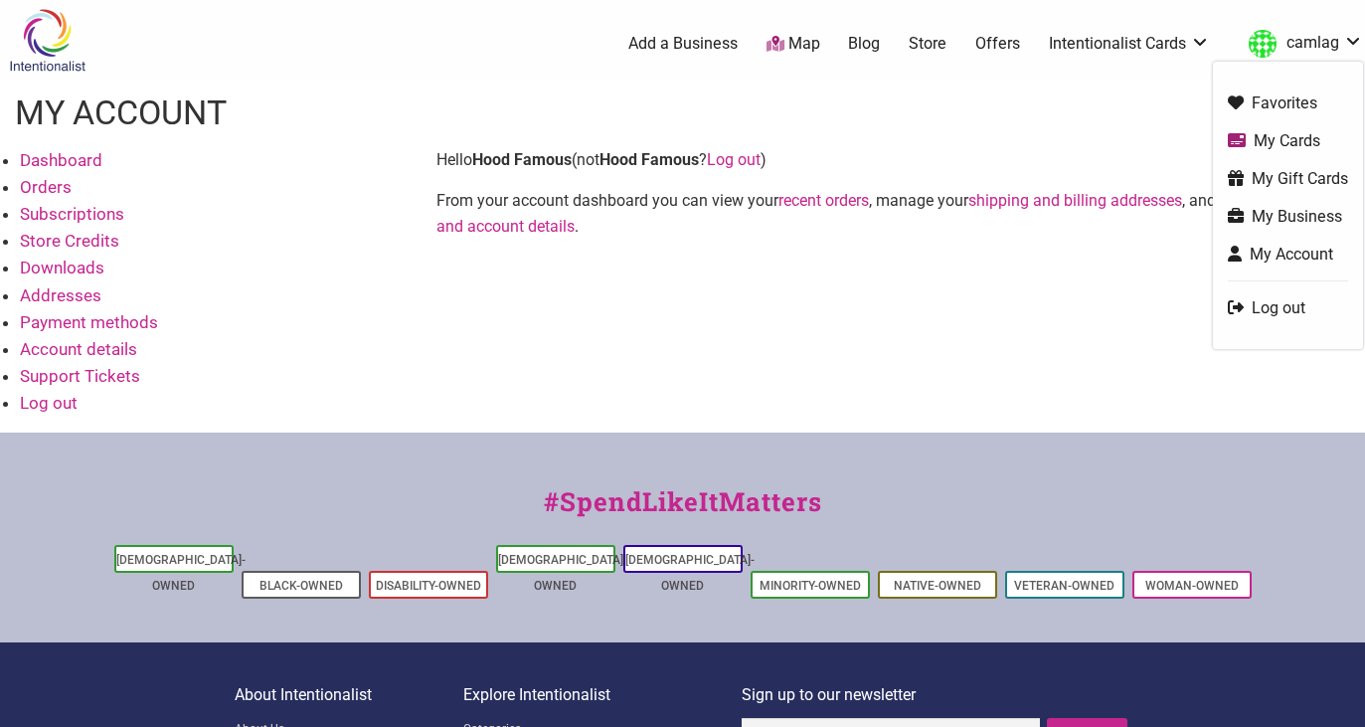
click at [1285, 254] on link "My Account" at bounding box center [1288, 254] width 120 height 23
click at [1301, 220] on link "My Business" at bounding box center [1288, 216] width 120 height 23
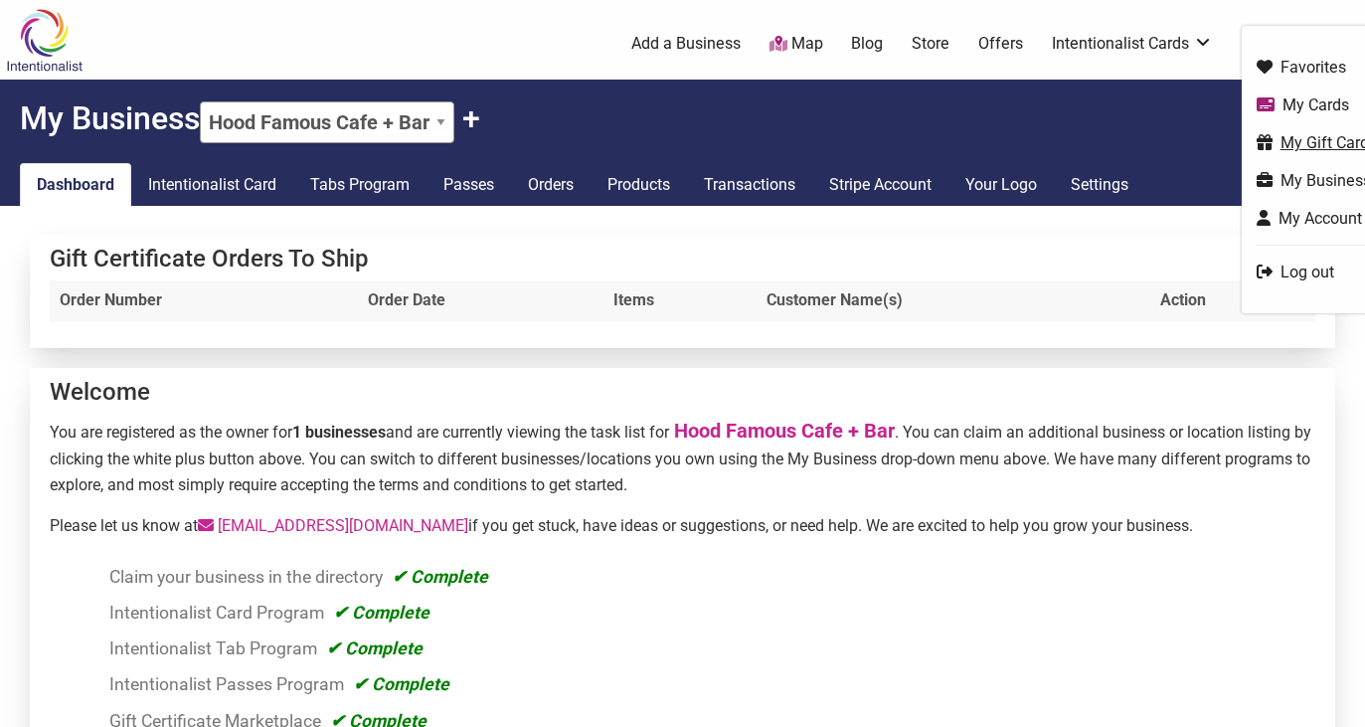
click at [1305, 143] on link "My Gift Cards" at bounding box center [1316, 142] width 120 height 23
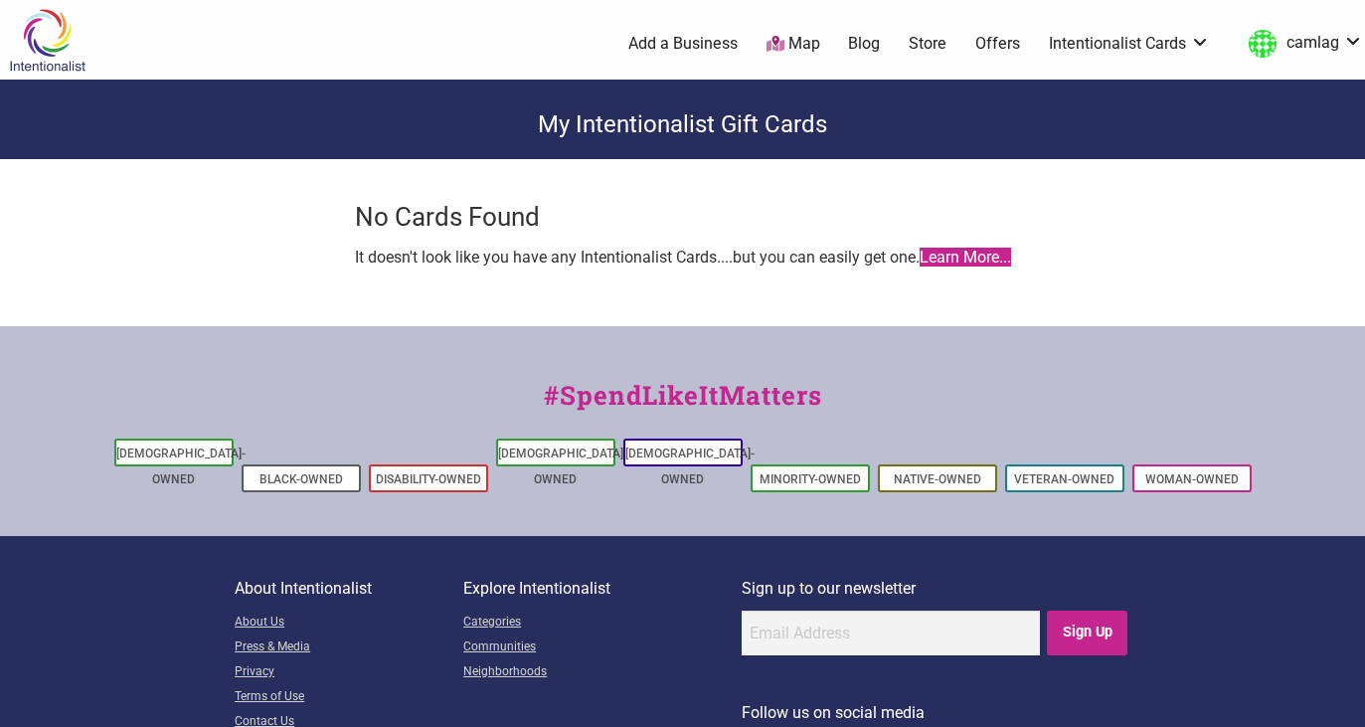
click at [973, 265] on link "Learn More..." at bounding box center [964, 257] width 91 height 19
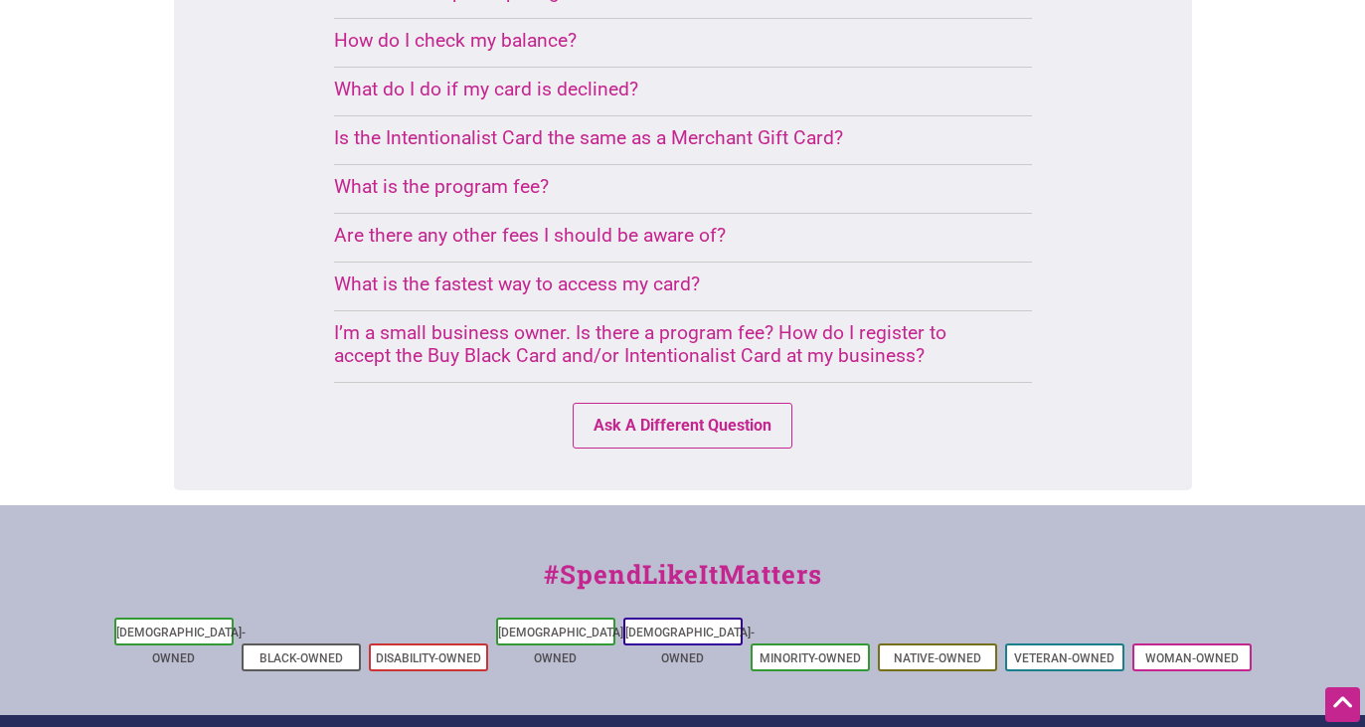
scroll to position [1742, 0]
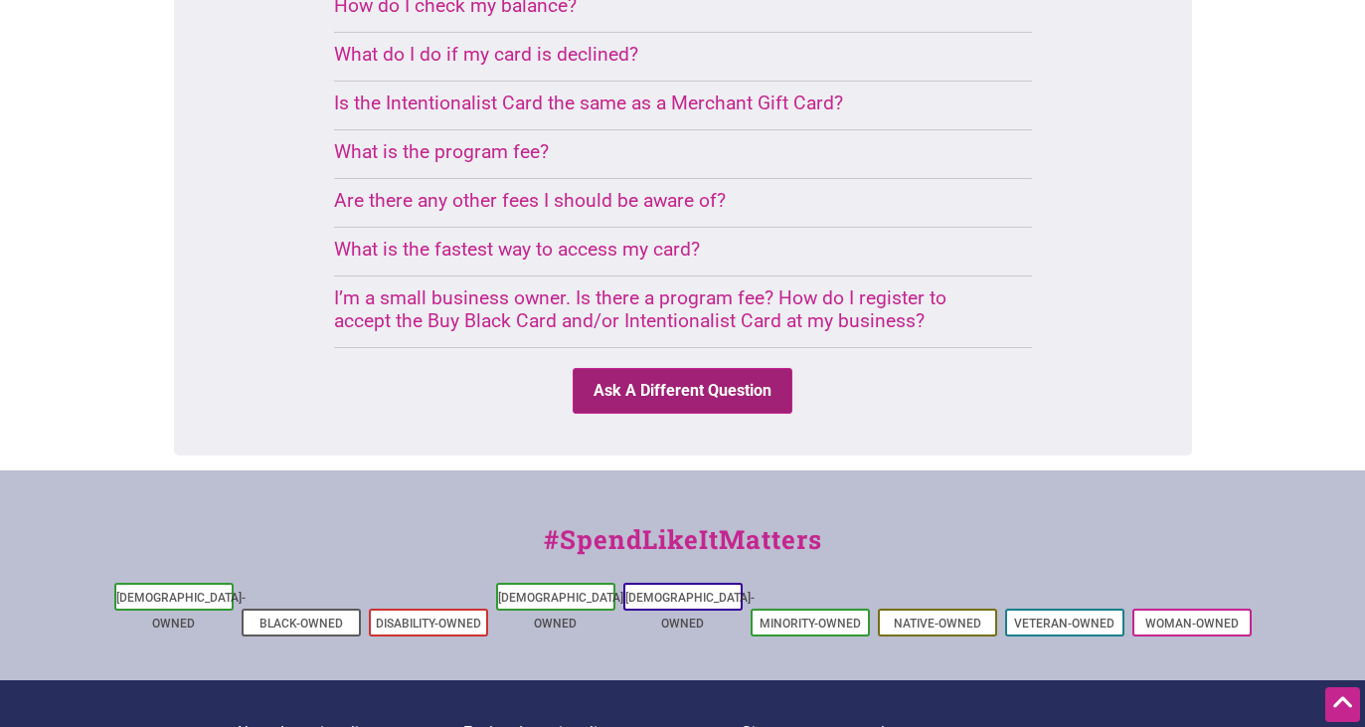
click at [628, 368] on button "Ask A Different Question" at bounding box center [683, 391] width 220 height 46
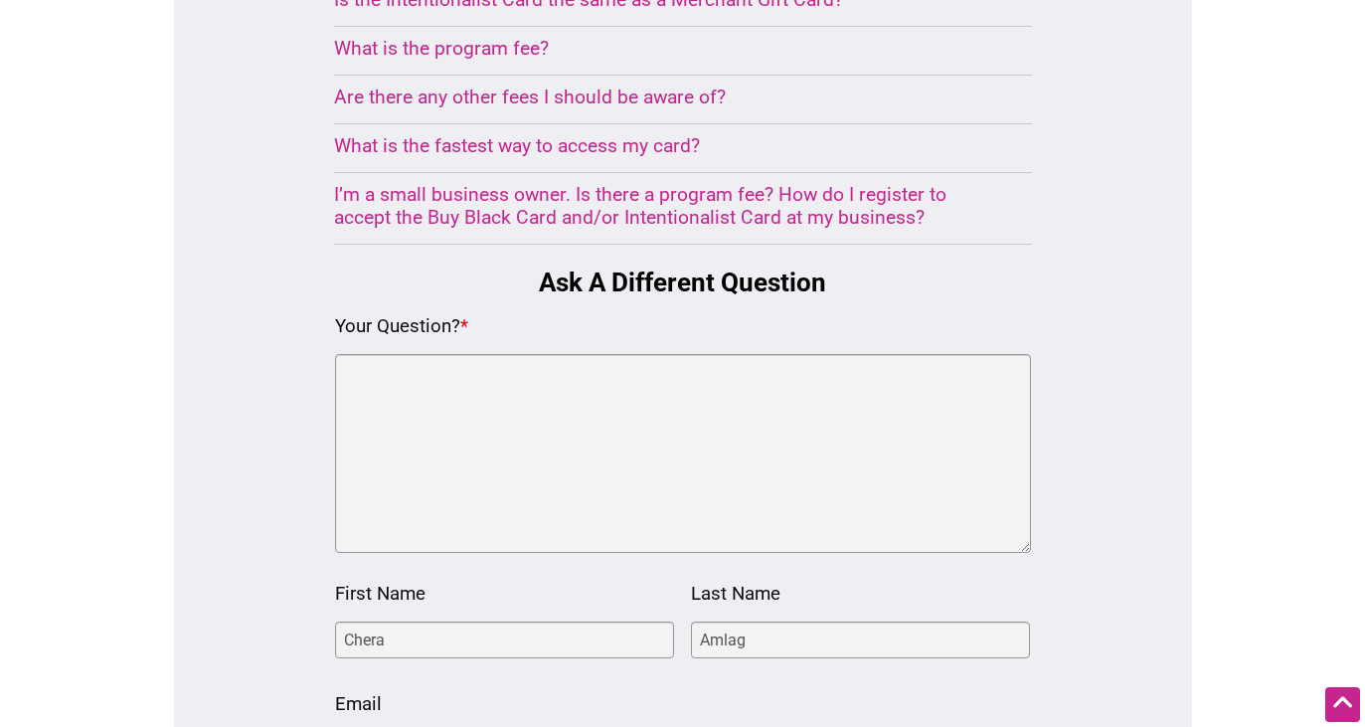
scroll to position [1834, 0]
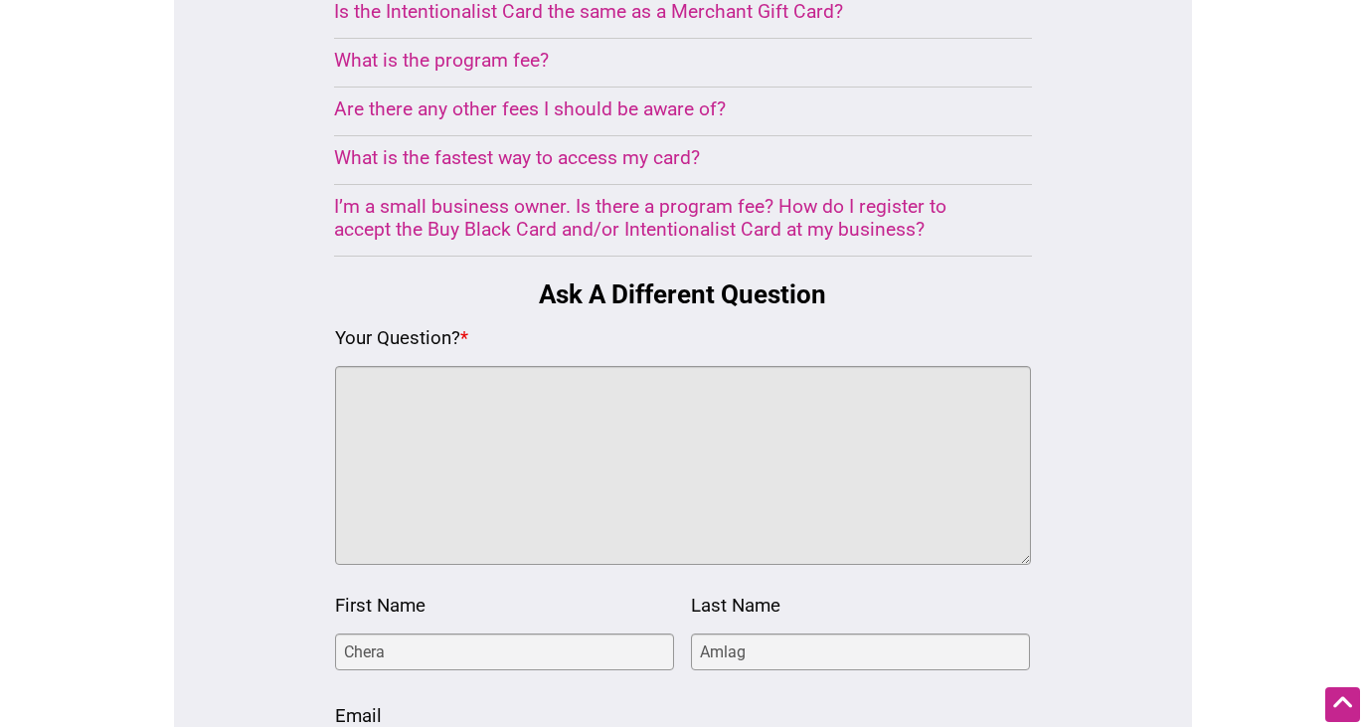
click at [603, 381] on textarea "Your Question? *" at bounding box center [683, 465] width 696 height 199
type textarea "Hello"
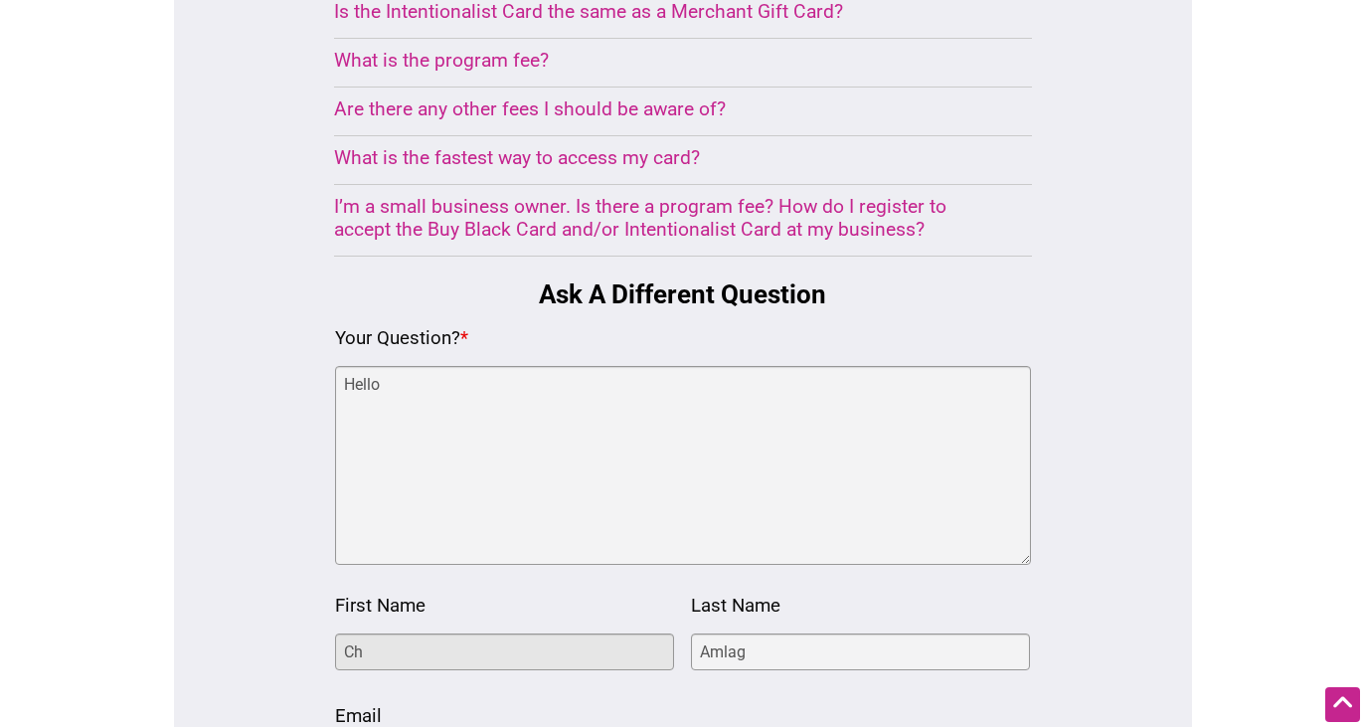
type input "C"
type input "k"
type input "[PERSON_NAME]"
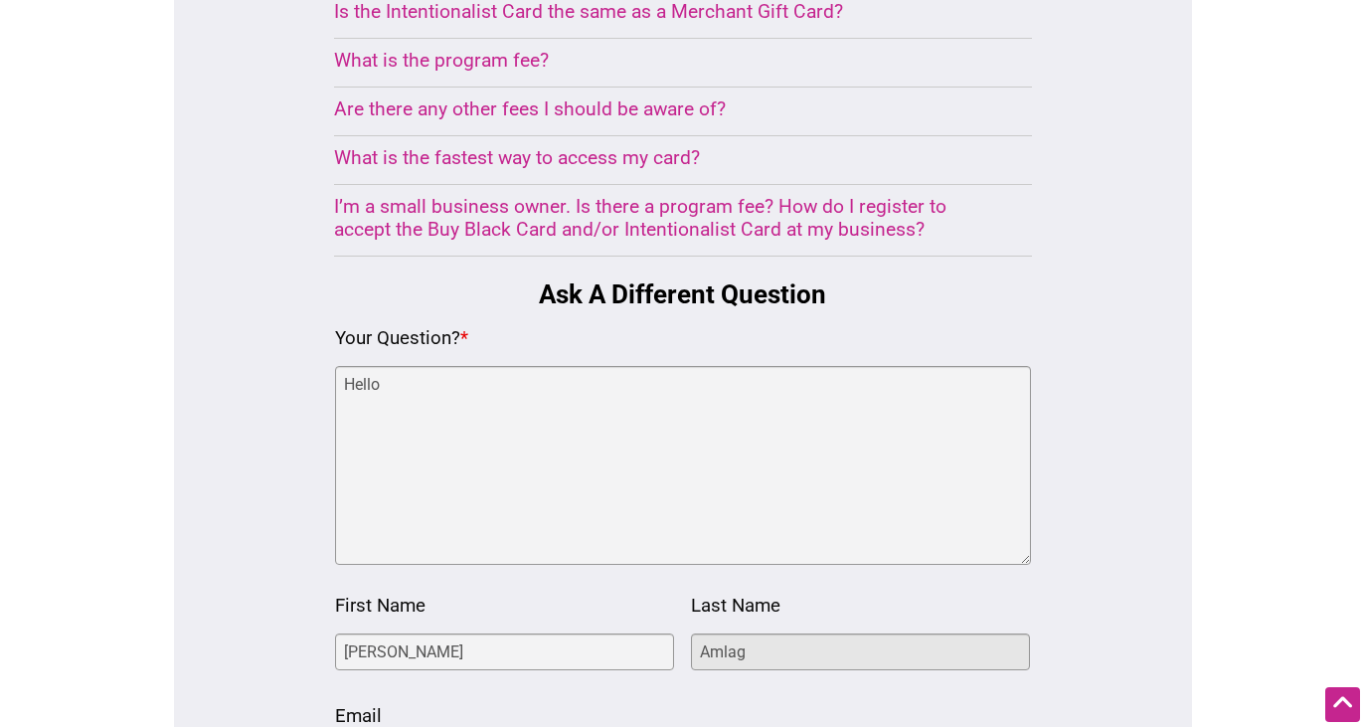
drag, startPoint x: 763, startPoint y: 532, endPoint x: 692, endPoint y: 531, distance: 71.6
click at [692, 633] on input "Amlag" at bounding box center [860, 651] width 339 height 37
type input "[PERSON_NAME]"
drag, startPoint x: 642, startPoint y: 640, endPoint x: 246, endPoint y: 632, distance: 396.7
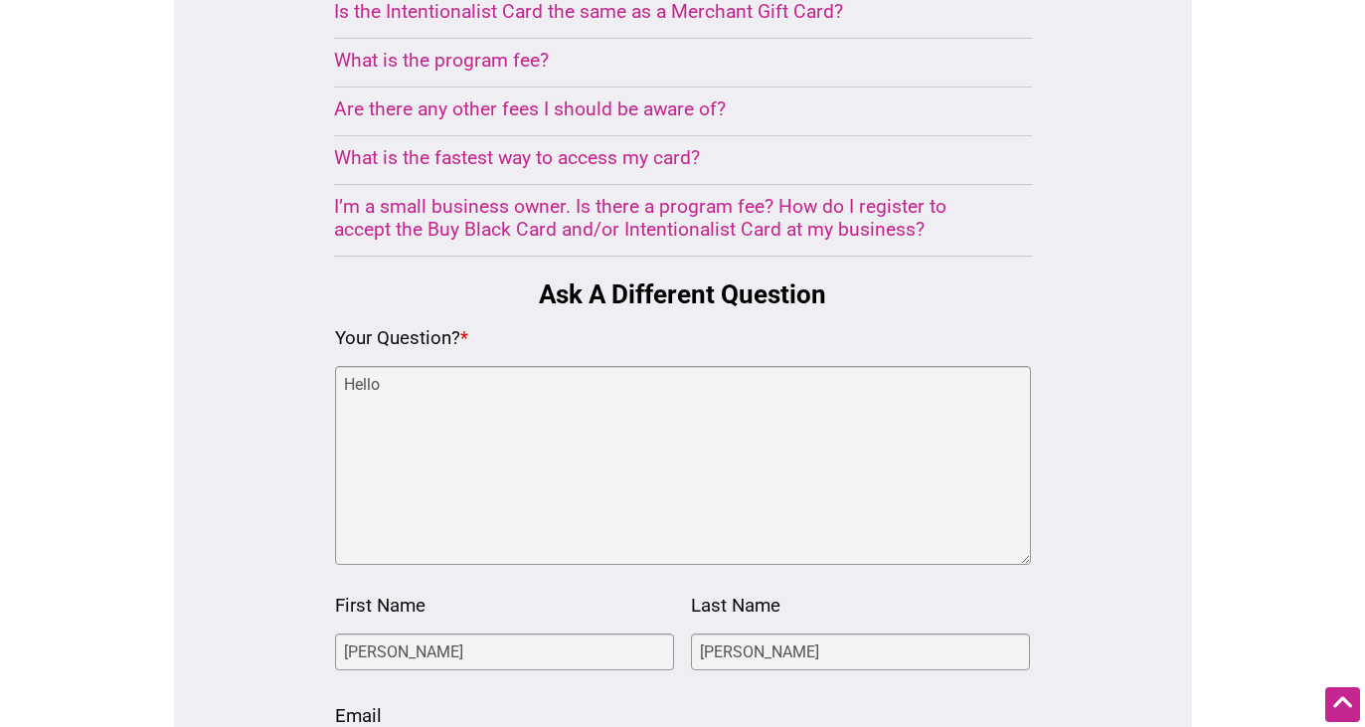
type input "[EMAIL_ADDRESS][DOMAIN_NAME]"
click at [530, 322] on div "Your Question? * Hello" at bounding box center [683, 443] width 696 height 243
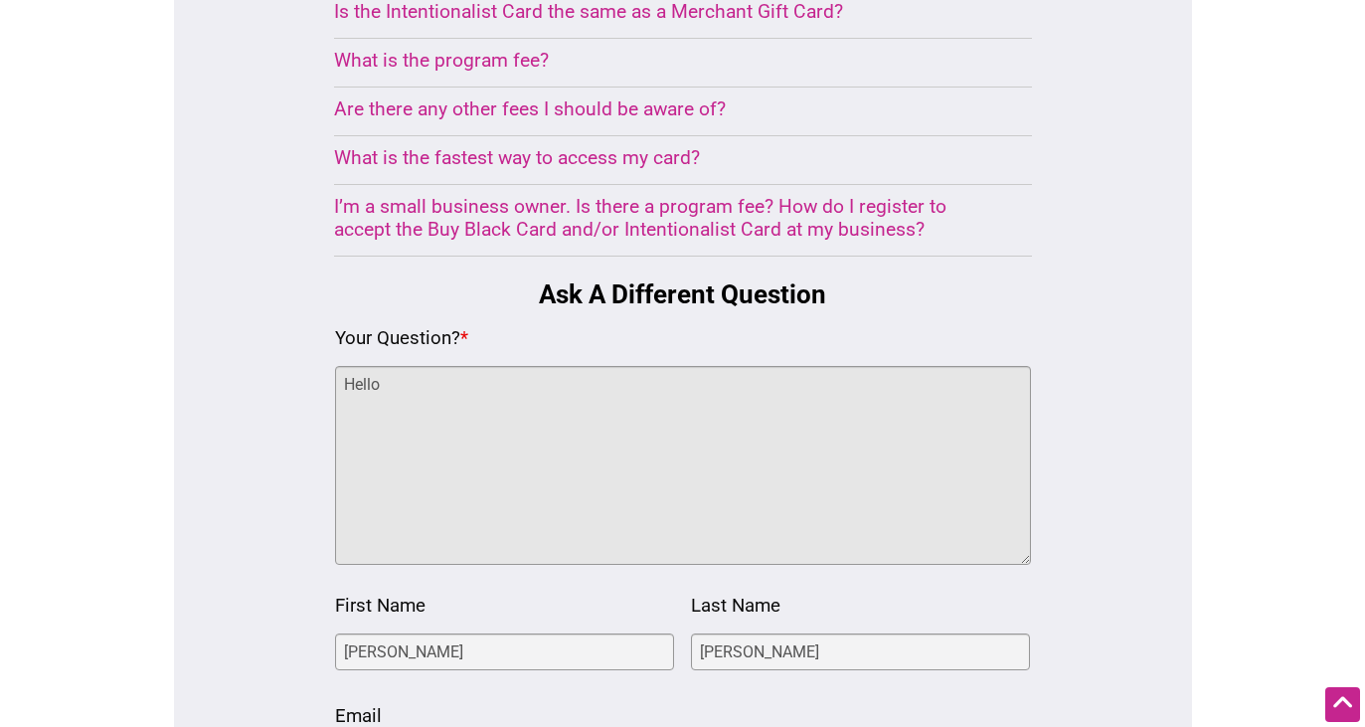
click at [506, 366] on textarea "Hello" at bounding box center [683, 465] width 696 height 199
paste textarea "Hello - I was gifted a gift card to Hood Famous a few years ago via Goldfinch a…"
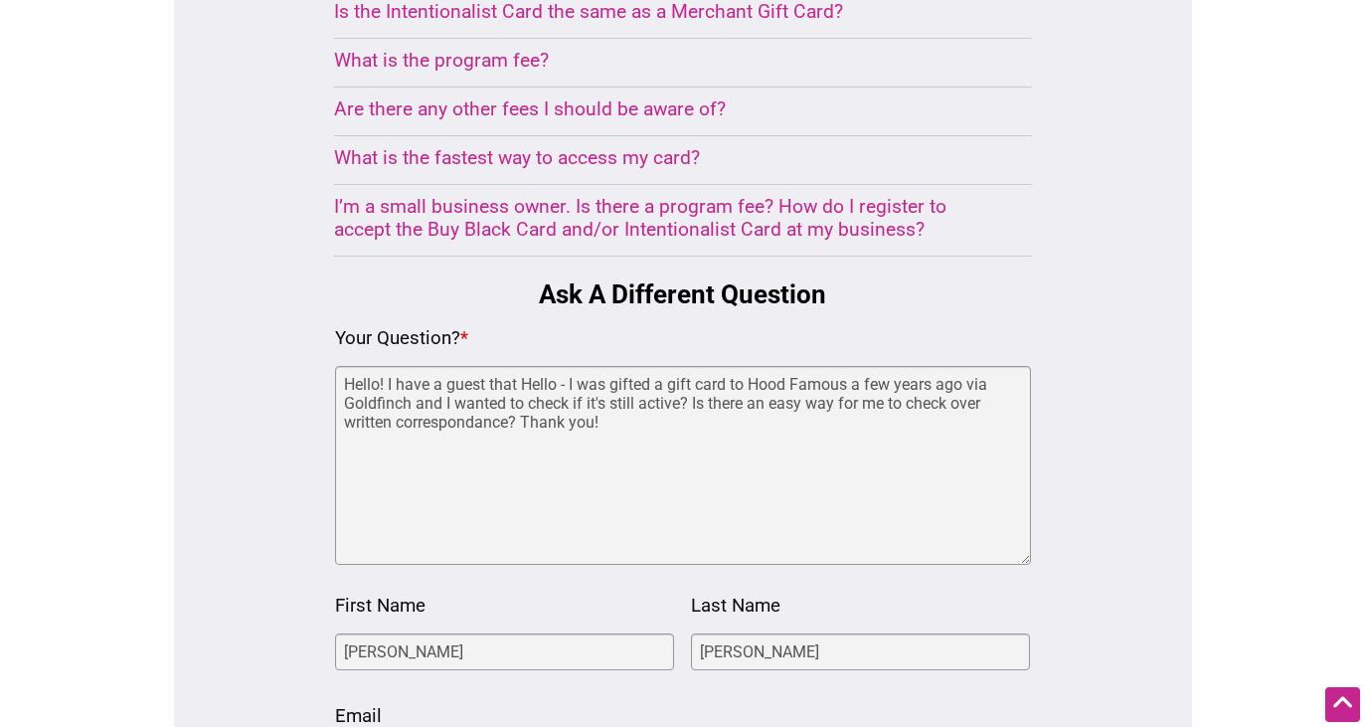
drag, startPoint x: 521, startPoint y: 266, endPoint x: 657, endPoint y: 261, distance: 136.3
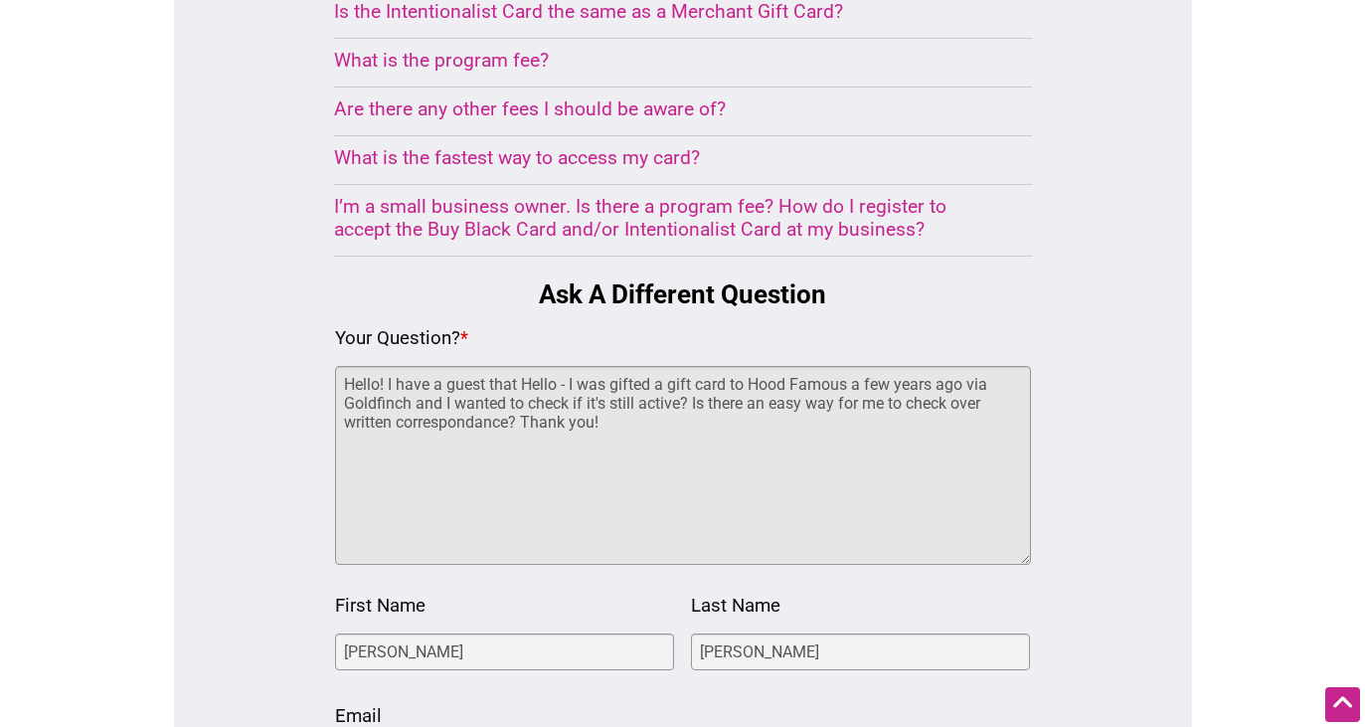
click at [849, 366] on textarea "Hello! I have a guest that Hello - I was gifted a gift card to Hood Famous a fe…" at bounding box center [683, 465] width 696 height 199
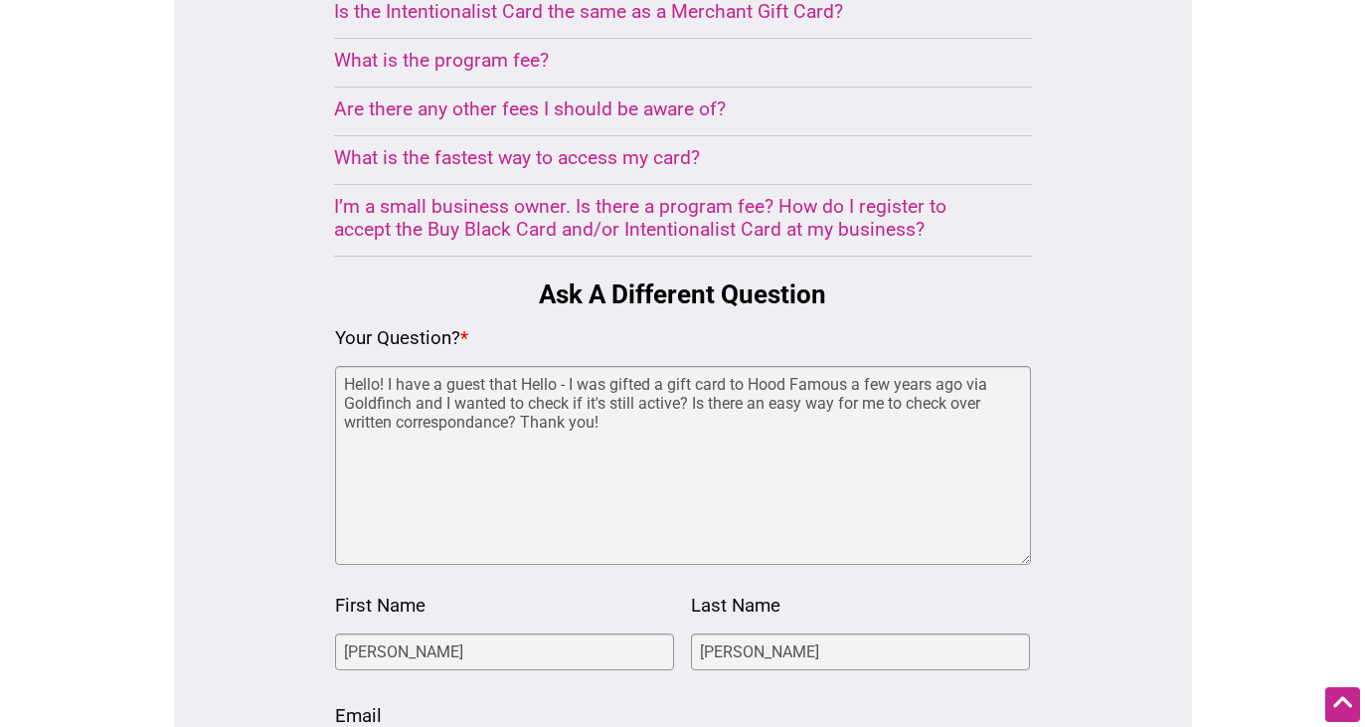
drag, startPoint x: 965, startPoint y: 269, endPoint x: 525, endPoint y: 274, distance: 440.4
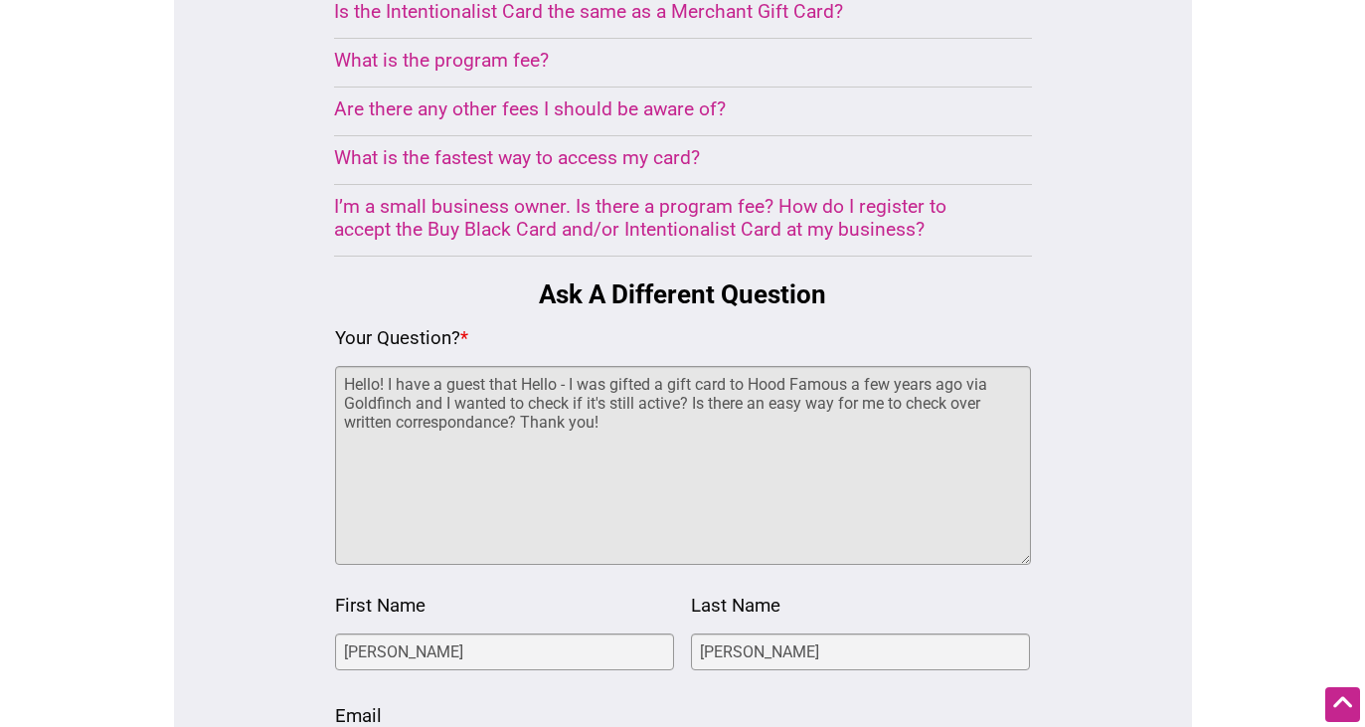
click at [525, 366] on textarea "Hello! I have a guest that Hello - I was gifted a gift card to Hood Famous a fe…" at bounding box center [683, 465] width 696 height 199
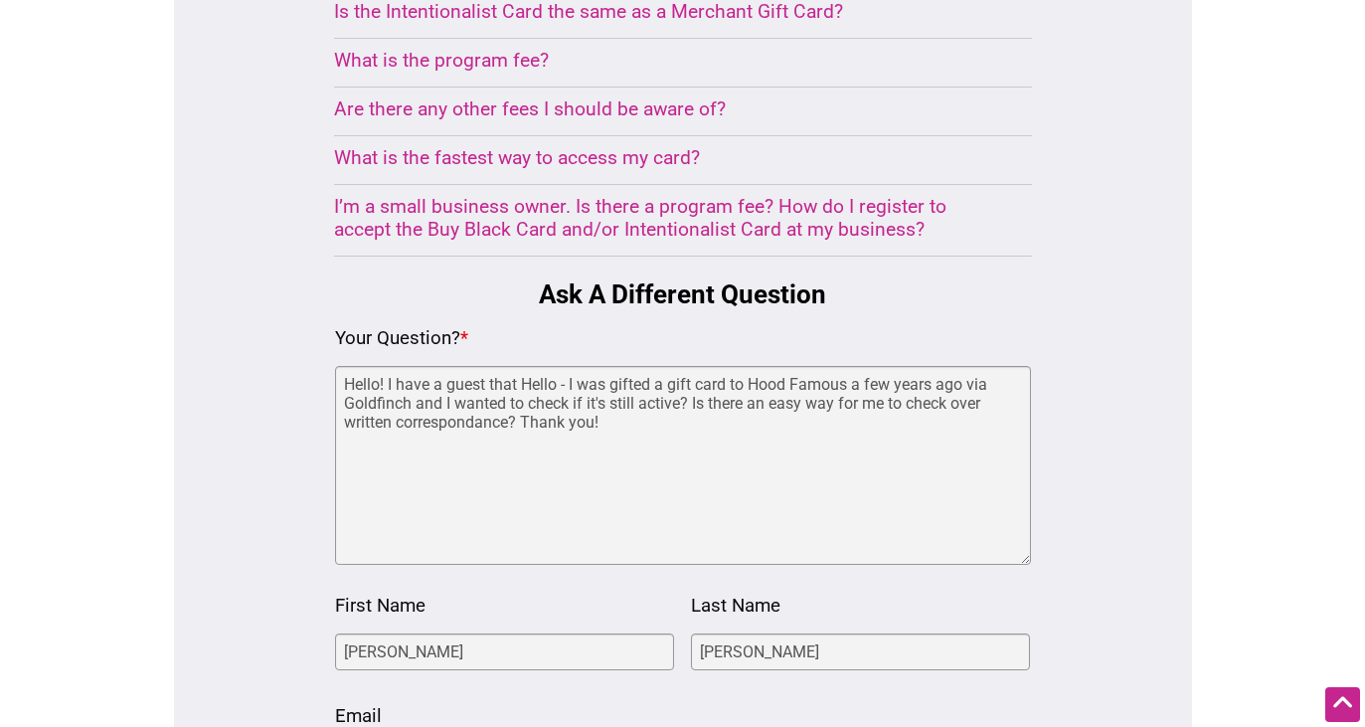
drag, startPoint x: 521, startPoint y: 269, endPoint x: 840, endPoint y: 248, distance: 319.8
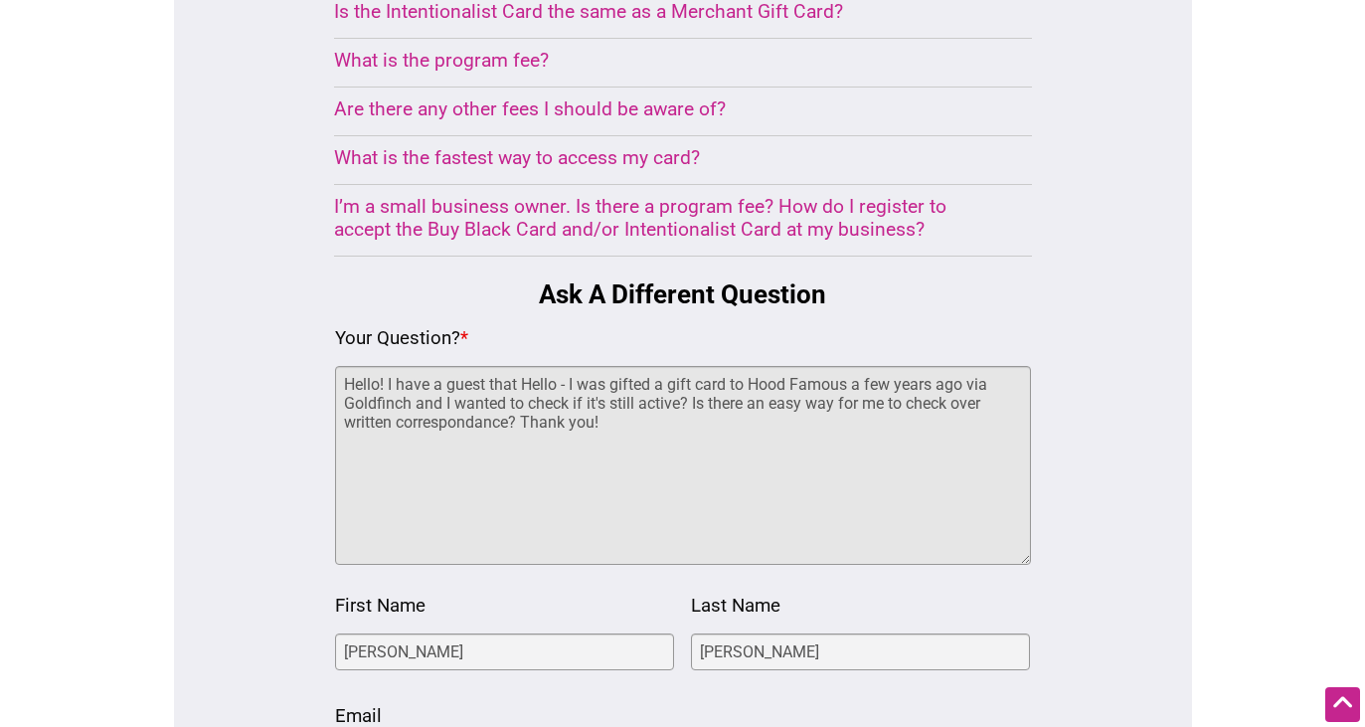
click at [965, 366] on textarea "Hello! I have a guest that Hello - I was gifted a gift card to Hood Famous a fe…" at bounding box center [683, 465] width 696 height 199
click at [883, 366] on textarea "Hello! I have a guest that was given a gift card via Goldfinch and I wanted to …" at bounding box center [683, 465] width 696 height 199
click at [781, 366] on textarea "Hello! I have a guest that was given a gift card via Goldfinch and I wanted to …" at bounding box center [683, 465] width 696 height 199
click at [767, 366] on textarea "Hello! I have a guest that was given a gift card via Goldfinch and I wanted to …" at bounding box center [683, 465] width 696 height 199
drag, startPoint x: 983, startPoint y: 294, endPoint x: 768, endPoint y: 272, distance: 215.8
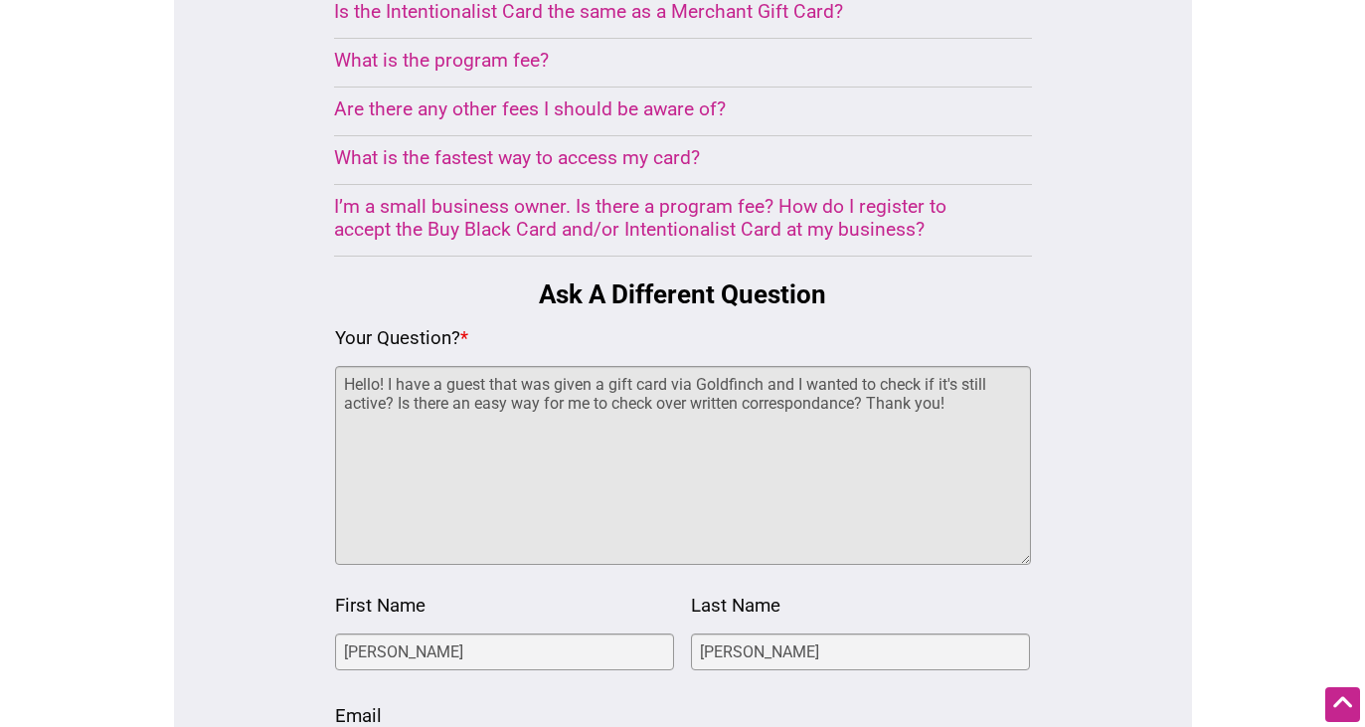
click at [768, 366] on textarea "Hello! I have a guest that was given a gift card via Goldfinch and I wanted to …" at bounding box center [683, 465] width 696 height 199
paste textarea "YFHX-GUSJ-ZUKY"
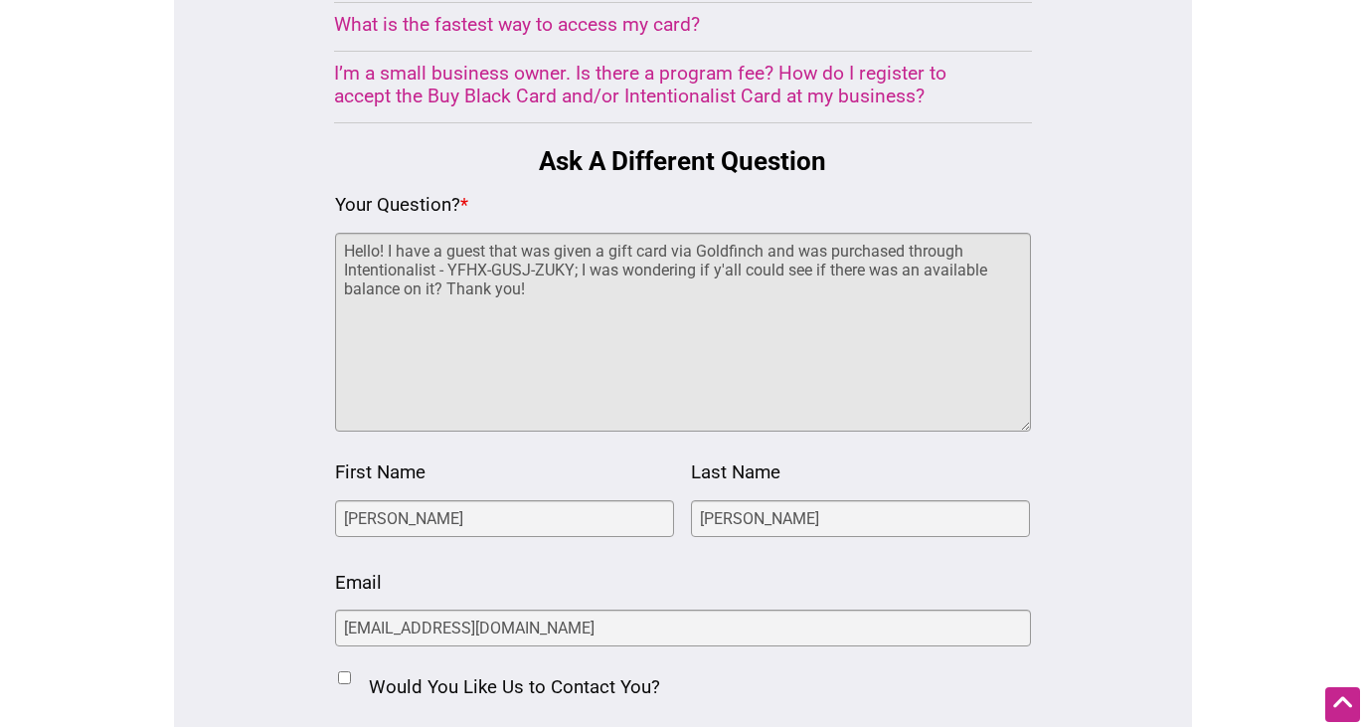
scroll to position [2050, 0]
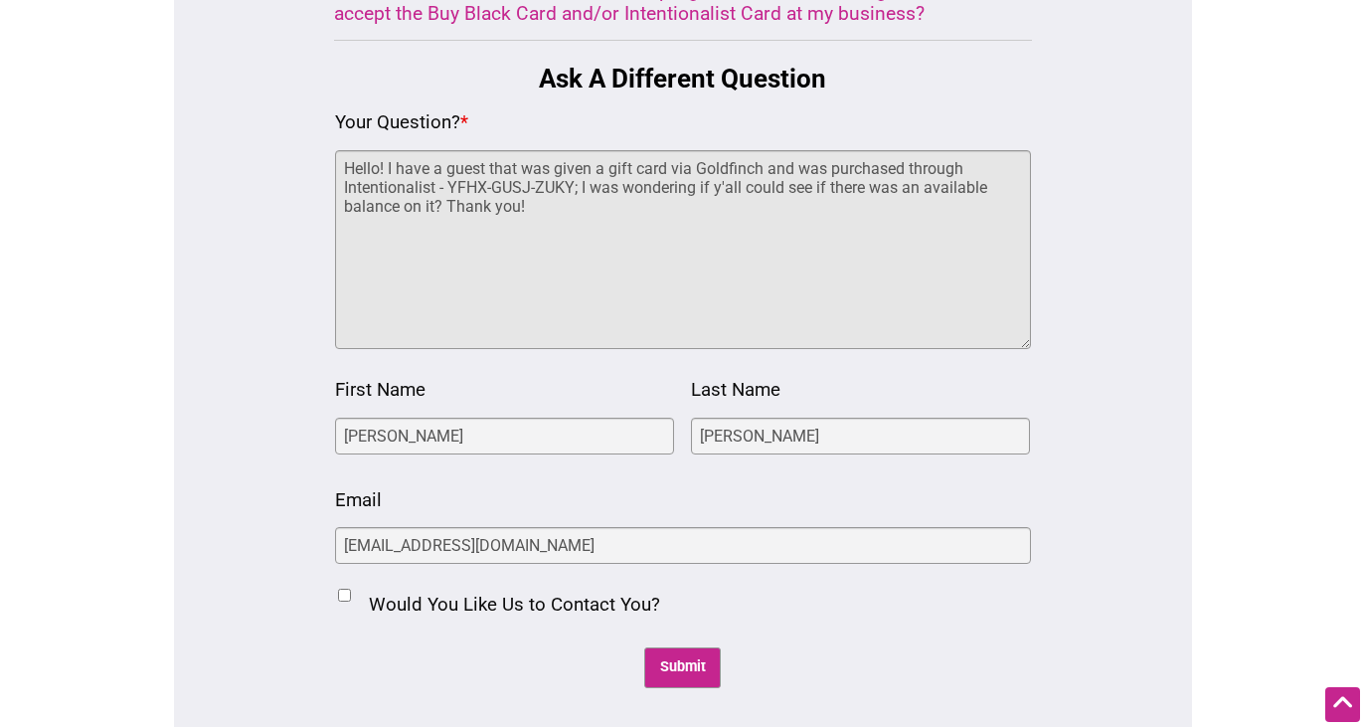
type textarea "Hello! I have a guest that was given a gift card via Goldfinch and was purchase…"
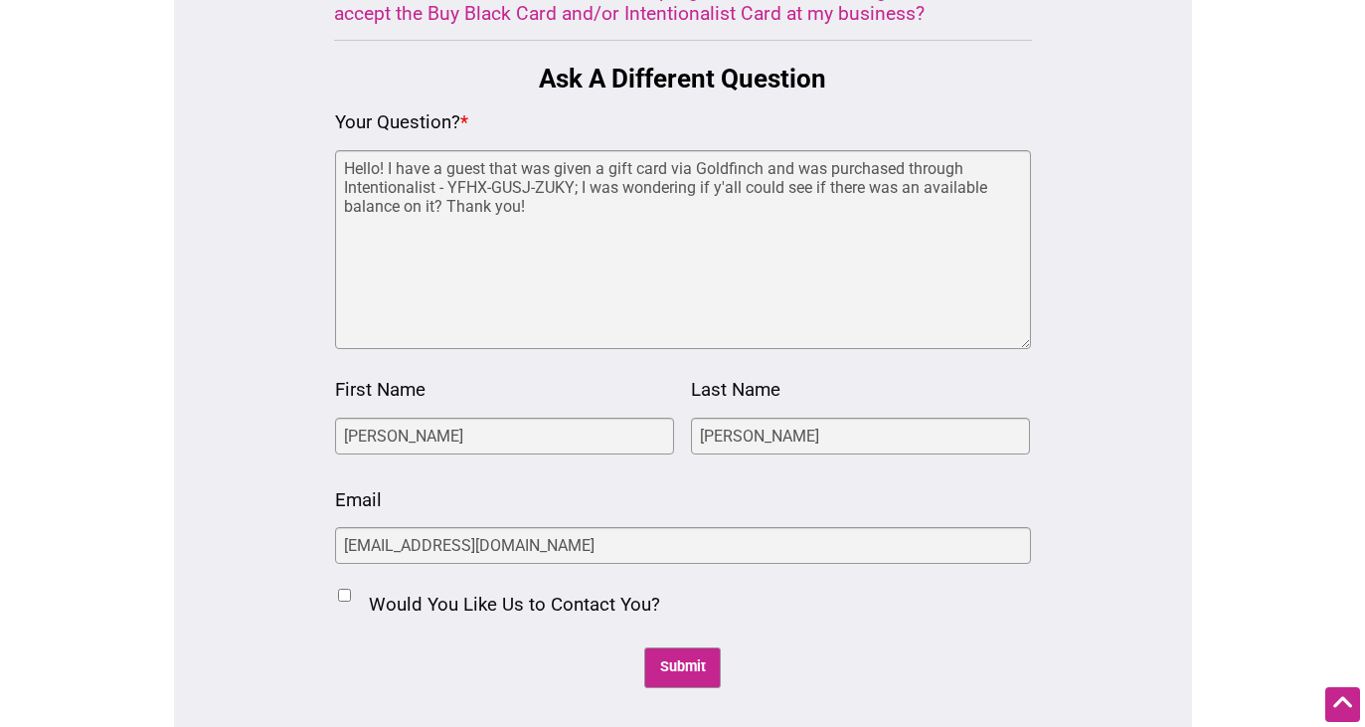
click at [345, 588] on input "Would You Like Us to Contact You?" at bounding box center [344, 594] width 13 height 13
checkbox input "true"
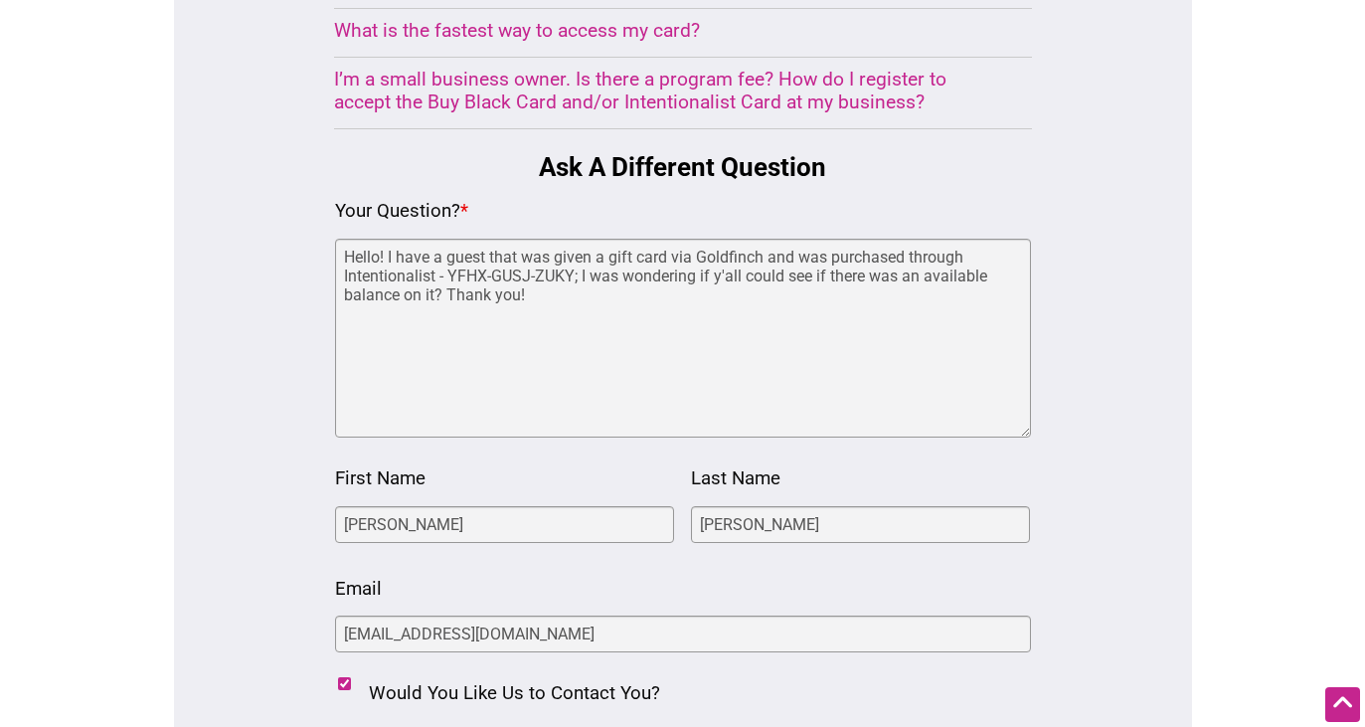
scroll to position [1915, 0]
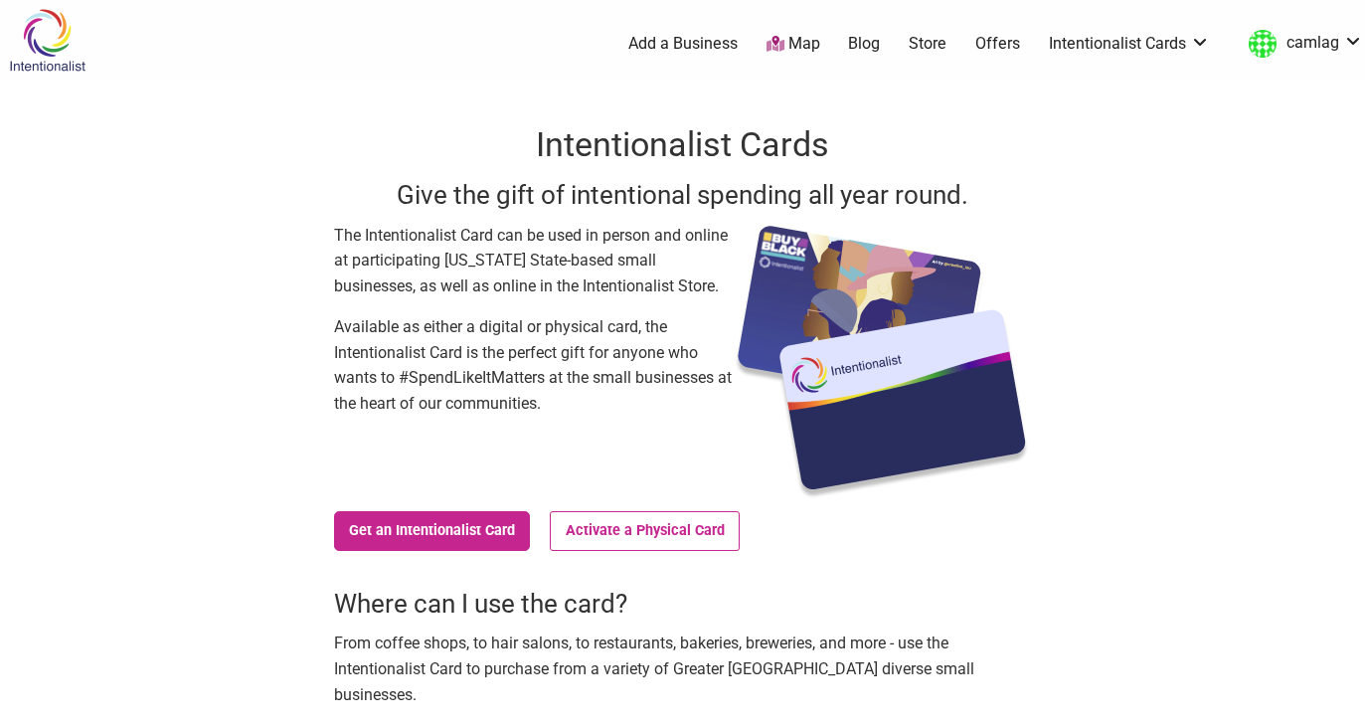
scroll to position [0, 0]
